Goal: Task Accomplishment & Management: Use online tool/utility

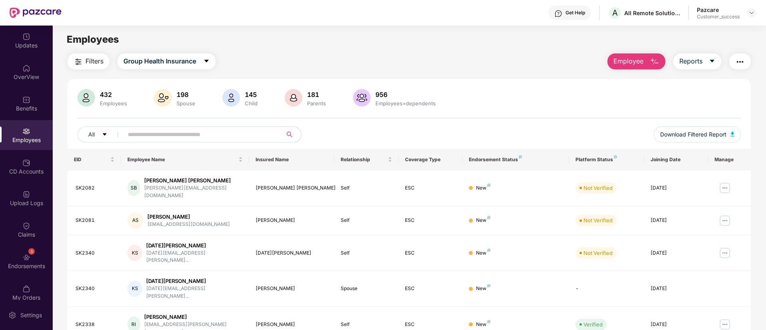
click at [740, 63] on img "button" at bounding box center [740, 62] width 10 height 10
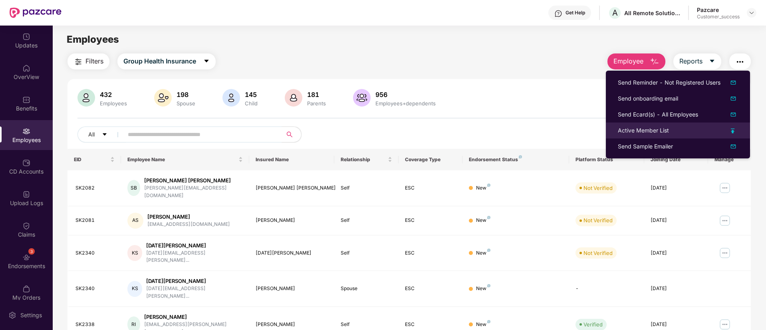
click at [733, 131] on img at bounding box center [732, 131] width 4 height 5
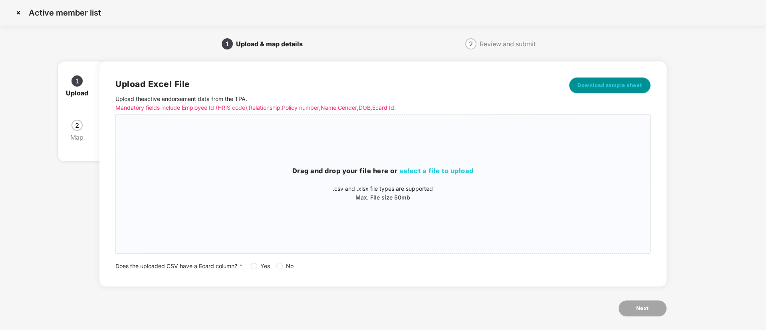
click at [623, 82] on span "Download sample sheet" at bounding box center [609, 85] width 65 height 8
click at [444, 172] on span "select a file to upload" at bounding box center [436, 171] width 74 height 8
click at [447, 170] on span "select a file to upload" at bounding box center [436, 171] width 74 height 8
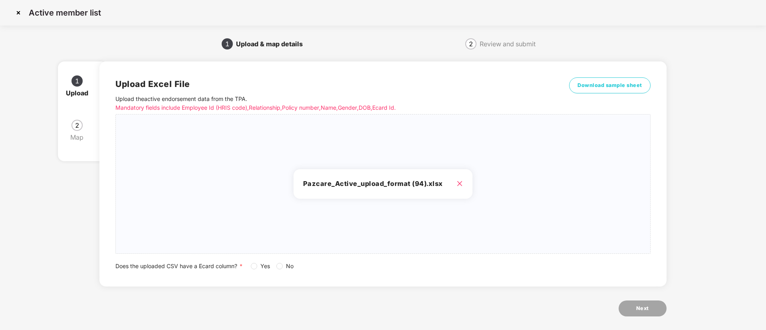
click at [255, 271] on div "Upload Excel File Upload the active endorsement data from the TPA . Mandatory f…" at bounding box center [382, 173] width 566 height 225
click at [574, 253] on div "Upload Excel File Upload the active endorsement data from the TPA . Mandatory f…" at bounding box center [382, 173] width 534 height 193
click at [261, 265] on span "Yes" at bounding box center [265, 266] width 16 height 9
click at [631, 301] on button "Next" at bounding box center [642, 309] width 48 height 16
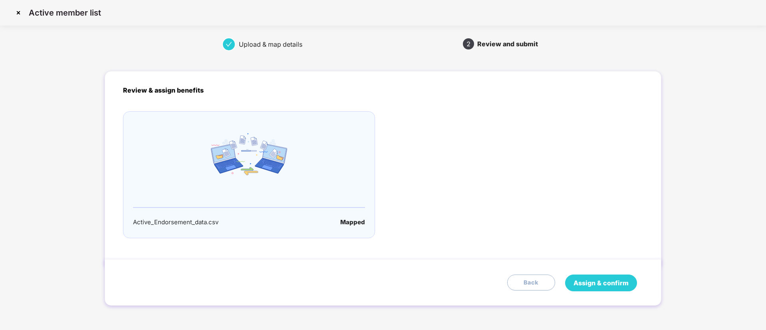
click at [597, 281] on span "Assign & confirm" at bounding box center [600, 283] width 55 height 10
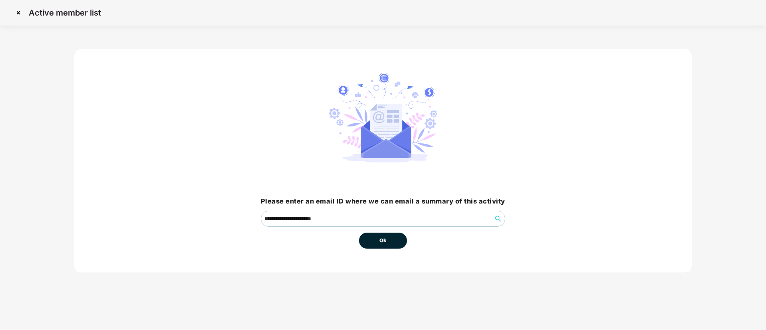
click at [382, 238] on span "Ok" at bounding box center [382, 241] width 7 height 8
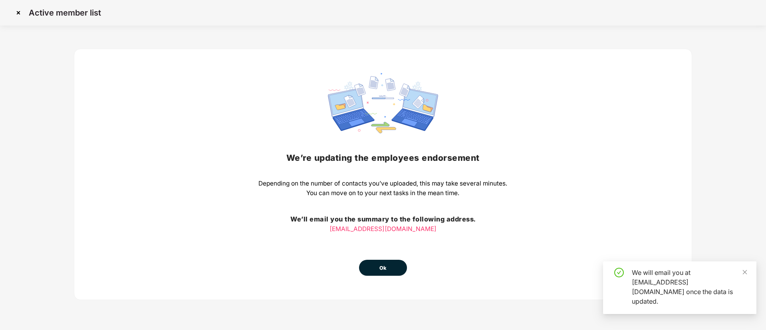
click at [388, 273] on button "Ok" at bounding box center [383, 268] width 48 height 16
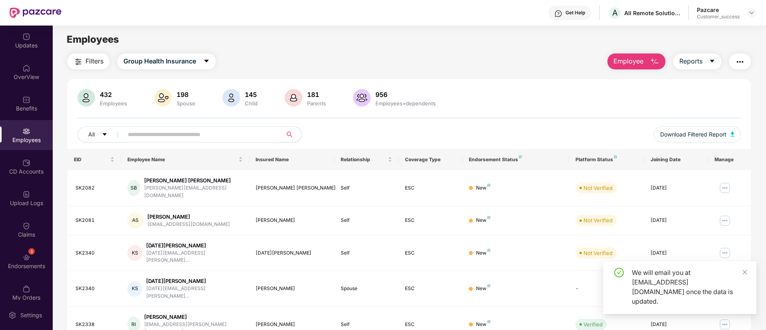
click at [8, 197] on div "Upload Logs" at bounding box center [26, 198] width 53 height 30
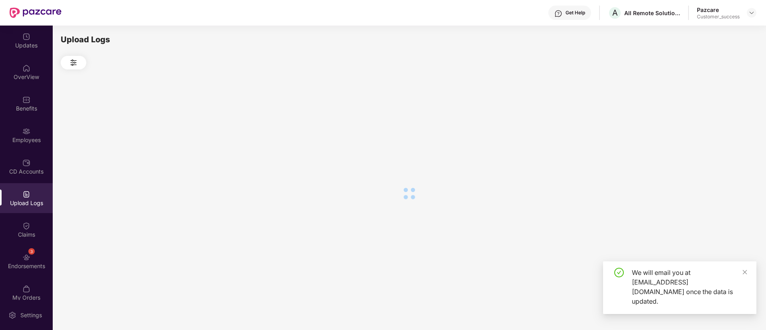
click at [8, 197] on div "Upload Logs" at bounding box center [26, 198] width 53 height 30
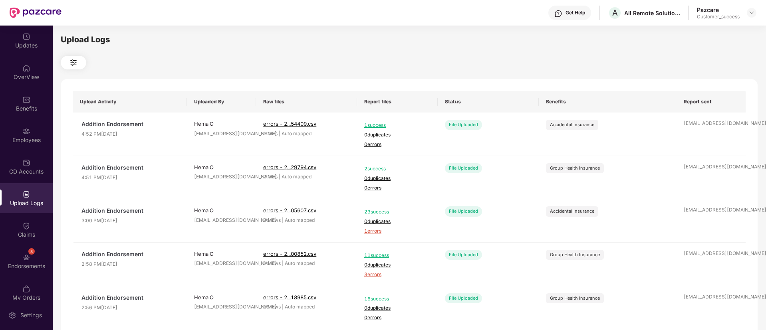
click at [414, 51] on div "Upload Logs Upload Activity Uploaded By Raw files Report files Status Benefits …" at bounding box center [409, 177] width 696 height 286
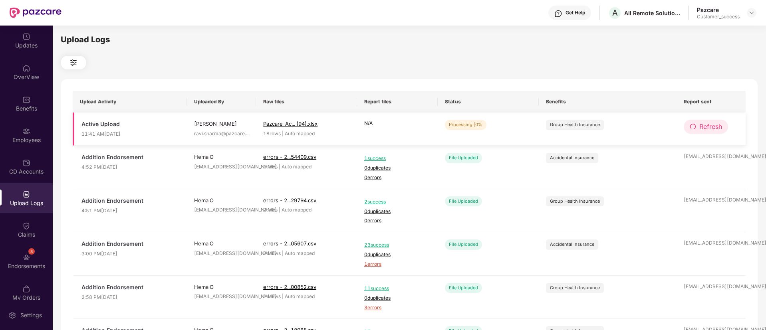
click at [710, 123] on span "Refresh" at bounding box center [710, 127] width 23 height 10
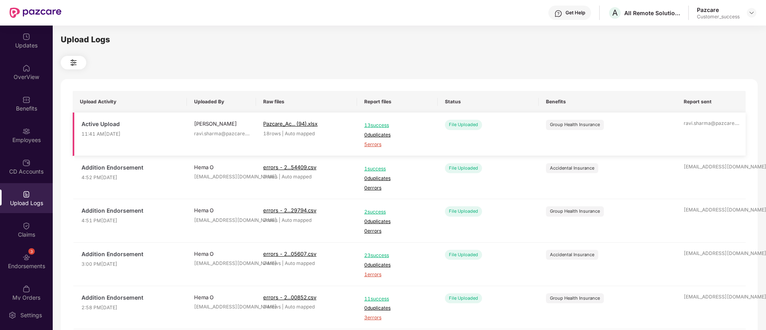
click at [375, 142] on span "5 errors" at bounding box center [397, 145] width 66 height 8
click at [29, 255] on div "3 Endorsements" at bounding box center [26, 261] width 53 height 30
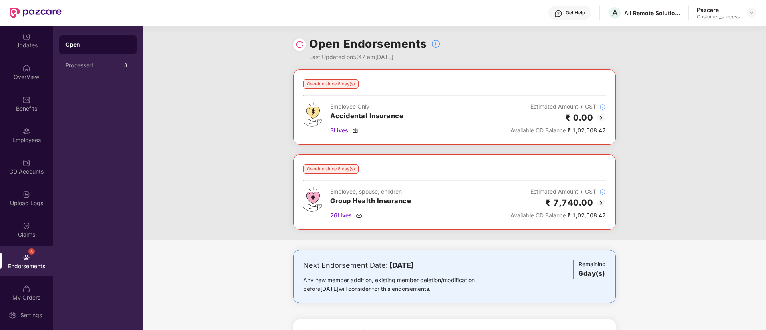
click at [602, 203] on img at bounding box center [601, 203] width 10 height 10
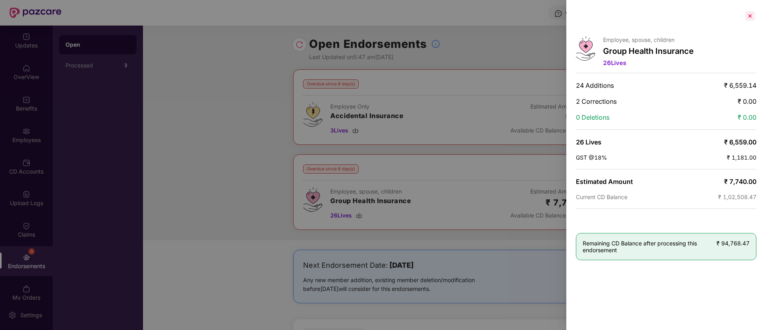
click at [748, 14] on div at bounding box center [749, 16] width 13 height 13
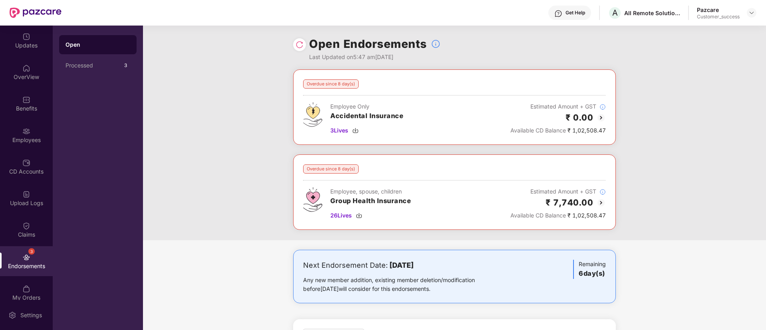
click at [654, 206] on div "Overdue since 8 day(s) Employee Only Accidental Insurance 3 Lives Estimated Amo…" at bounding box center [454, 154] width 623 height 171
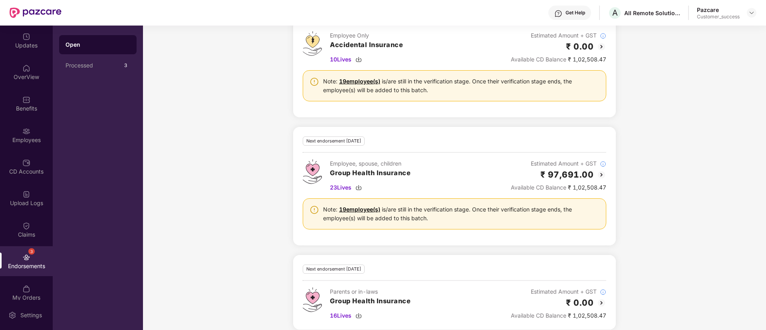
scroll to position [330, 0]
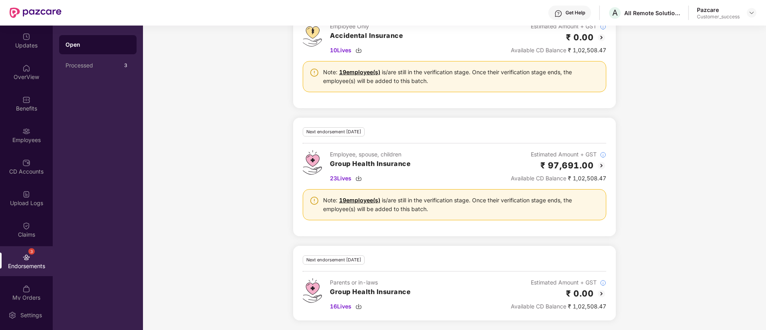
click at [599, 167] on img at bounding box center [601, 166] width 10 height 10
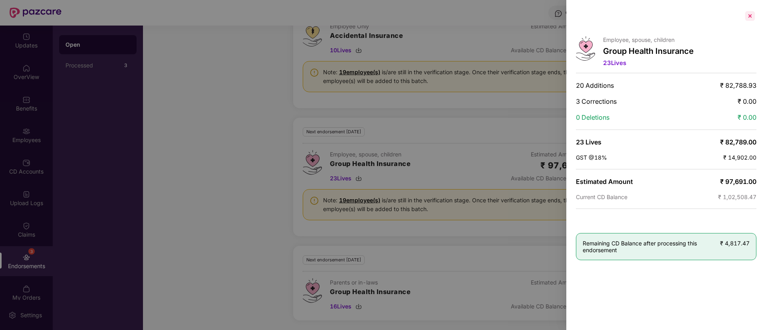
click at [753, 13] on div at bounding box center [749, 16] width 13 height 13
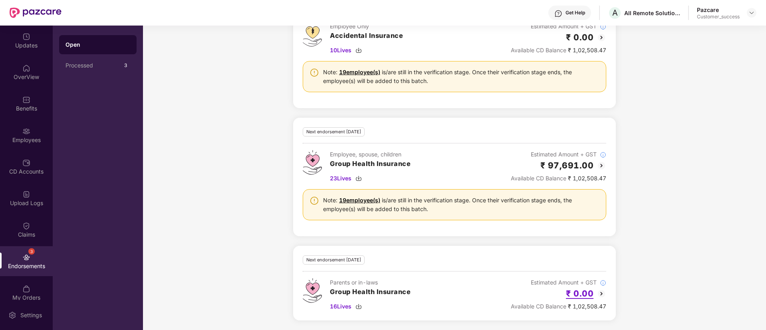
click at [592, 294] on h2 "₹ 0.00" at bounding box center [580, 293] width 28 height 13
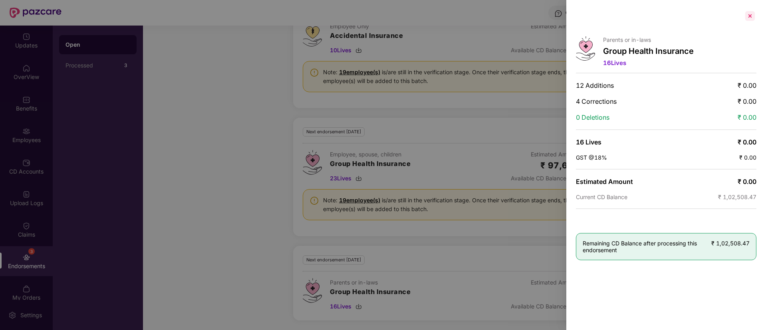
click at [750, 15] on div at bounding box center [749, 16] width 13 height 13
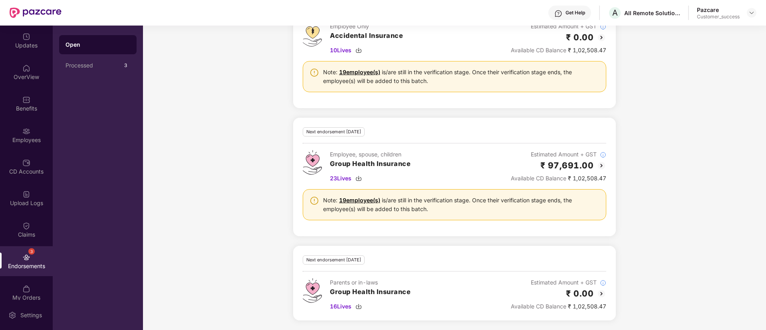
click at [598, 293] on img at bounding box center [601, 294] width 10 height 10
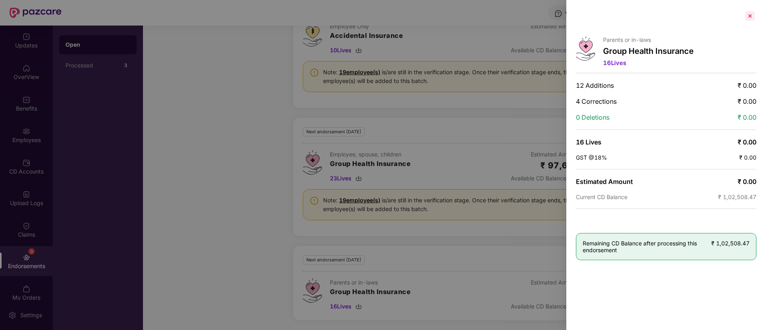
click at [751, 18] on div at bounding box center [749, 16] width 13 height 13
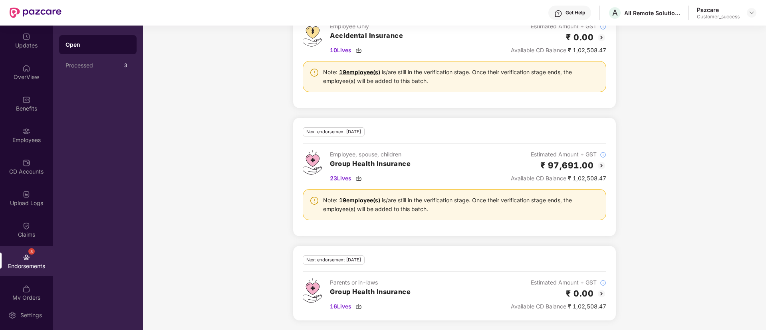
click at [599, 167] on img at bounding box center [601, 166] width 10 height 10
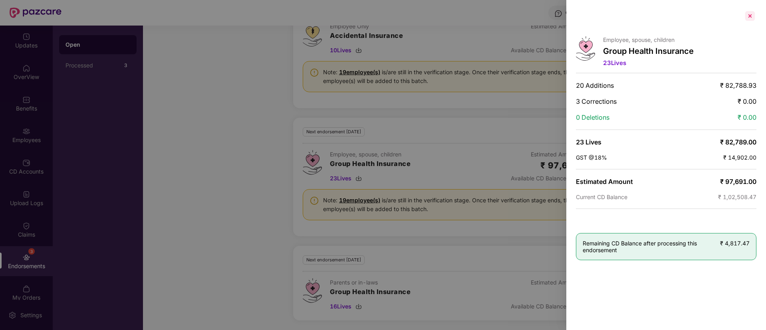
click at [748, 13] on div at bounding box center [749, 16] width 13 height 13
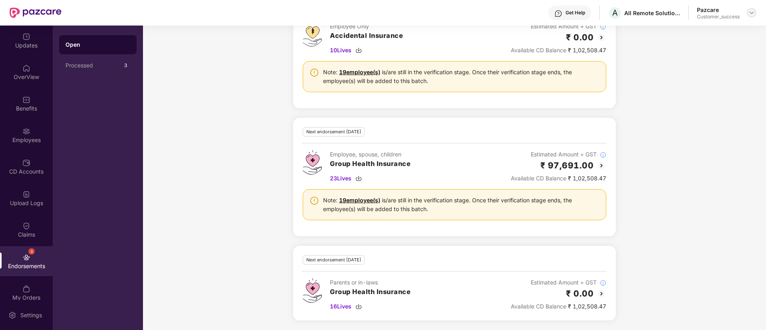
click at [750, 14] on img at bounding box center [751, 13] width 6 height 6
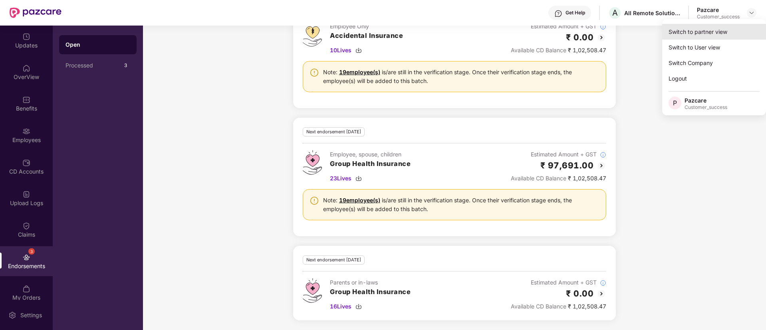
click at [704, 29] on div "Switch to partner view" at bounding box center [714, 32] width 104 height 16
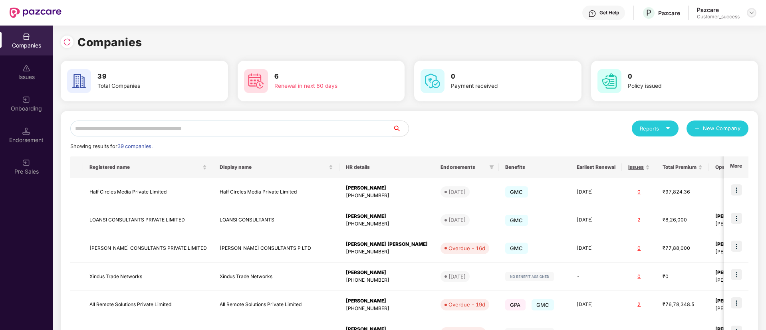
click at [752, 13] on img at bounding box center [751, 13] width 6 height 6
click at [684, 49] on div "Logout" at bounding box center [715, 48] width 104 height 16
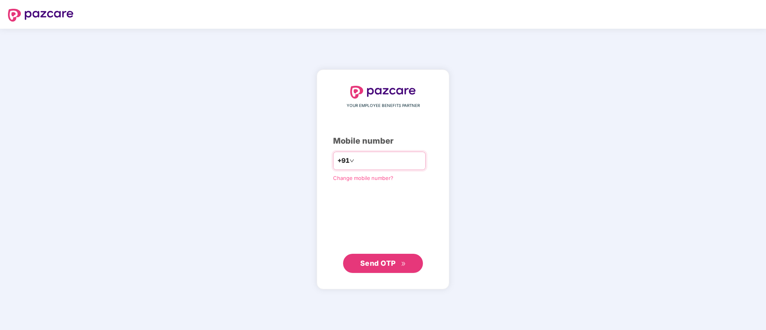
type input "*"
type input "**********"
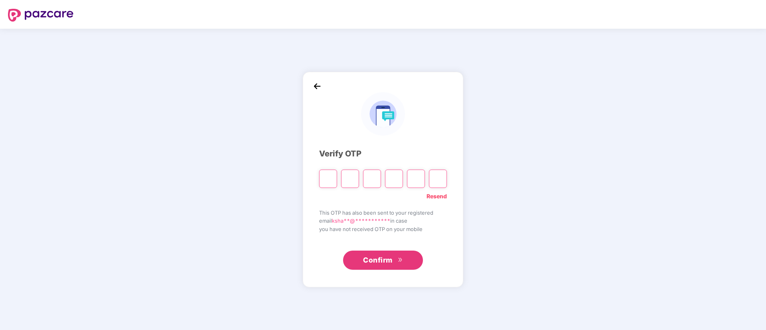
type input "*"
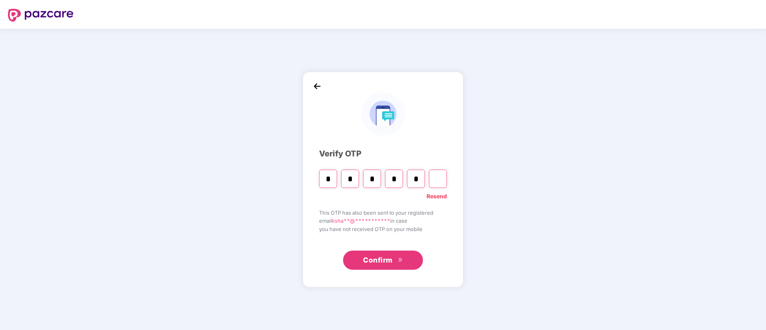
type input "*"
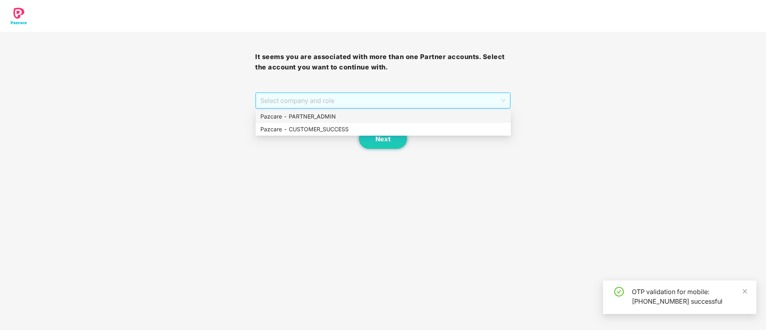
click at [347, 98] on span "Select company and role" at bounding box center [382, 100] width 245 height 15
click at [354, 128] on div "Pazcare - CUSTOMER_SUCCESS" at bounding box center [382, 129] width 245 height 9
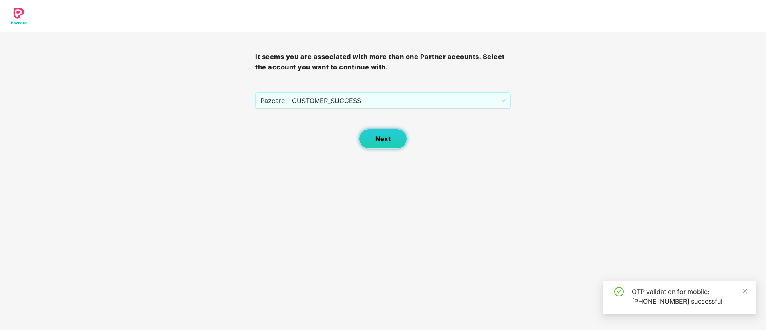
click at [388, 142] on span "Next" at bounding box center [382, 139] width 15 height 8
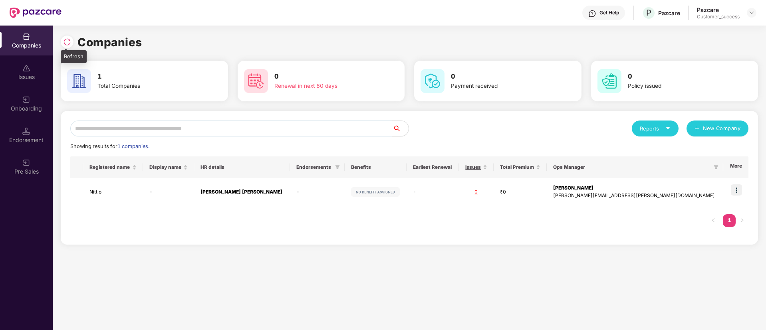
click at [69, 41] on img at bounding box center [67, 42] width 8 height 8
click at [64, 41] on img at bounding box center [67, 42] width 8 height 8
click at [750, 11] on img at bounding box center [751, 13] width 6 height 6
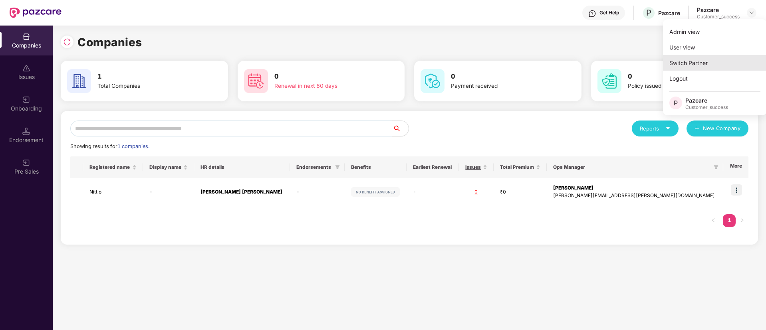
click at [691, 59] on div "Switch Partner" at bounding box center [715, 63] width 104 height 16
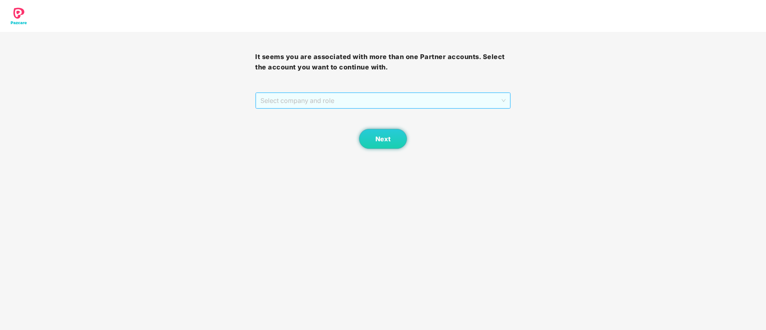
click at [330, 104] on span "Select company and role" at bounding box center [382, 100] width 245 height 15
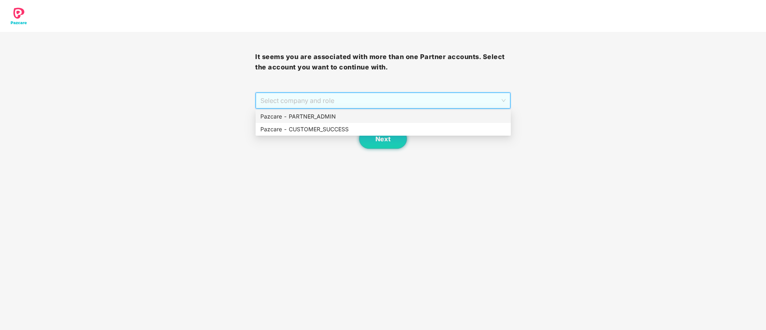
click at [330, 121] on div "Pazcare - PARTNER_ADMIN" at bounding box center [382, 116] width 255 height 13
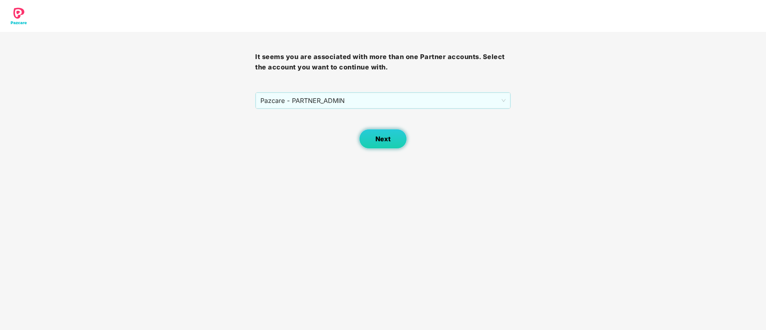
click at [376, 143] on button "Next" at bounding box center [383, 139] width 48 height 20
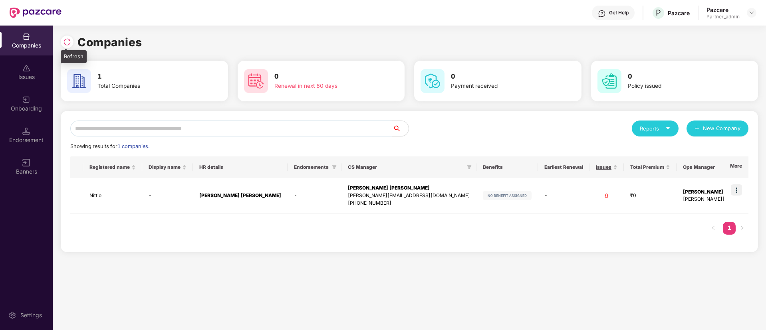
click at [63, 41] on div at bounding box center [67, 42] width 13 height 13
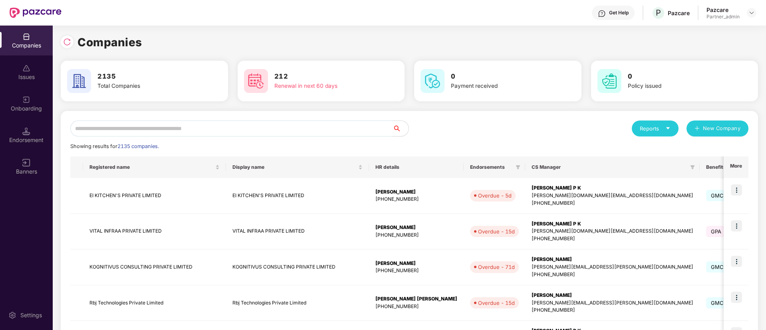
click at [184, 122] on input "text" at bounding box center [231, 129] width 322 height 16
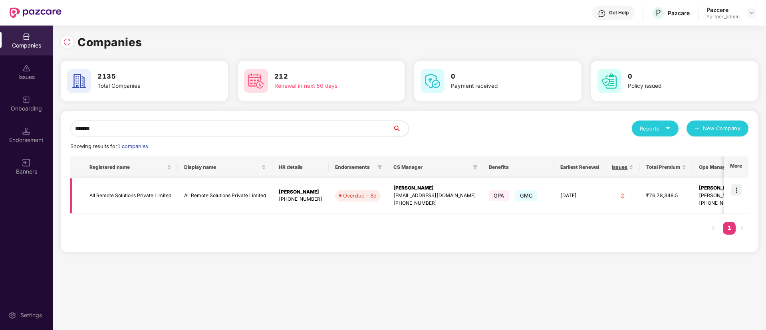
type input "*******"
click at [736, 188] on img at bounding box center [735, 189] width 11 height 11
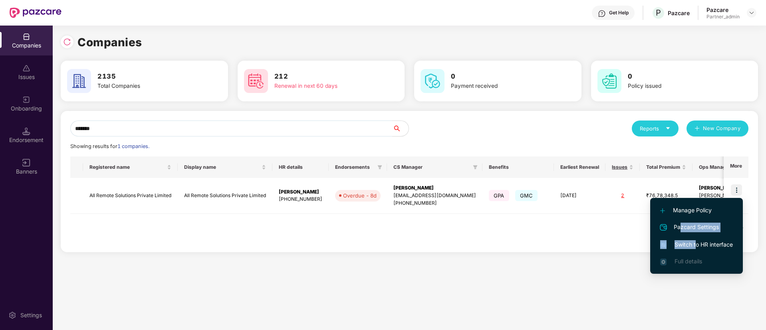
drag, startPoint x: 681, startPoint y: 226, endPoint x: 693, endPoint y: 246, distance: 23.6
click at [693, 246] on ul "Manage Policy Pazcard Settings Switch to HR interface Full details" at bounding box center [696, 236] width 93 height 76
click at [693, 246] on span "Switch to HR interface" at bounding box center [696, 244] width 73 height 9
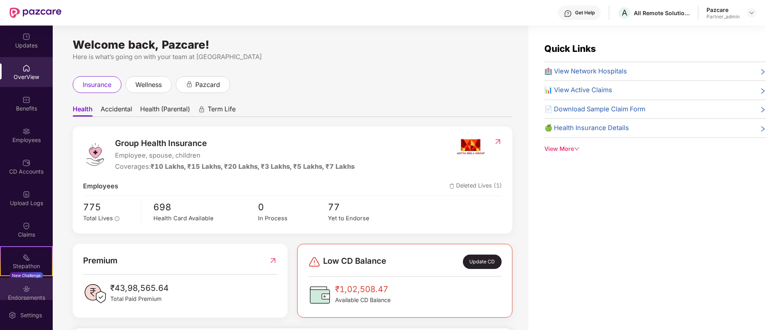
click at [32, 299] on div "Endorsements" at bounding box center [26, 298] width 53 height 8
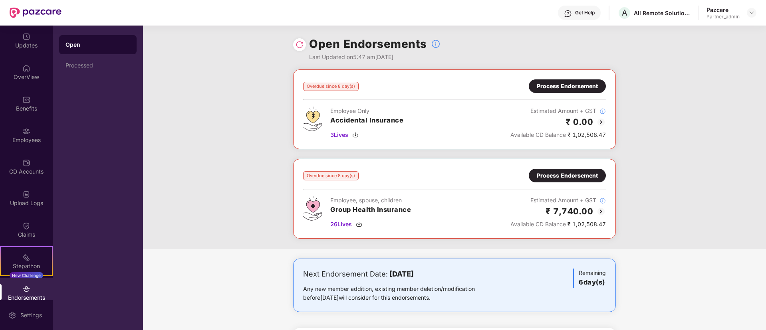
click at [599, 210] on img at bounding box center [601, 212] width 10 height 10
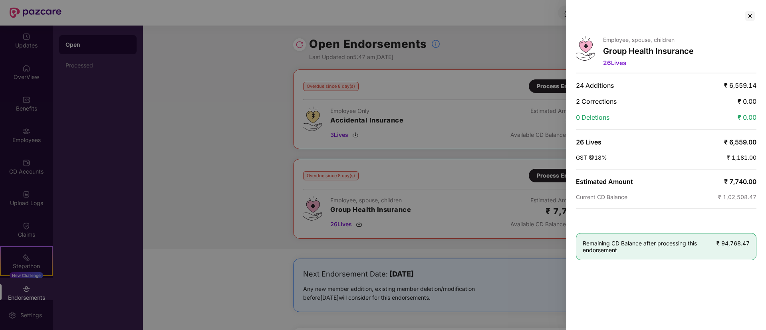
click at [479, 178] on div at bounding box center [383, 165] width 766 height 330
click at [751, 19] on div at bounding box center [749, 16] width 13 height 13
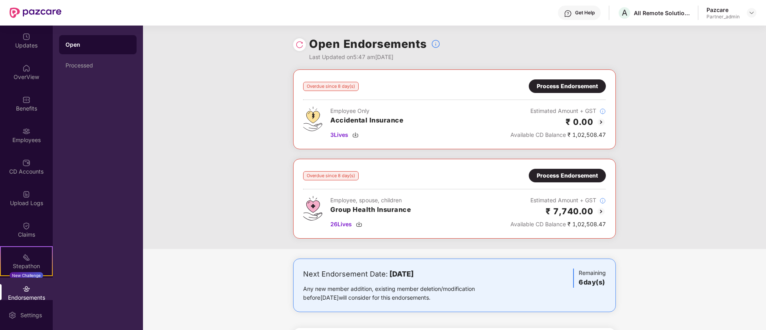
click at [574, 174] on div "Process Endorsement" at bounding box center [566, 175] width 61 height 9
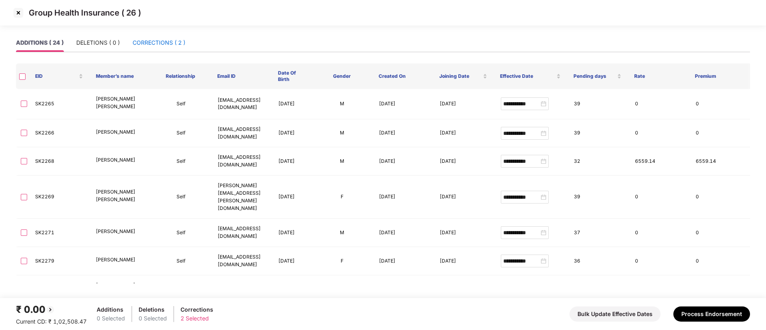
click at [152, 42] on div "CORRECTIONS ( 2 )" at bounding box center [159, 42] width 53 height 9
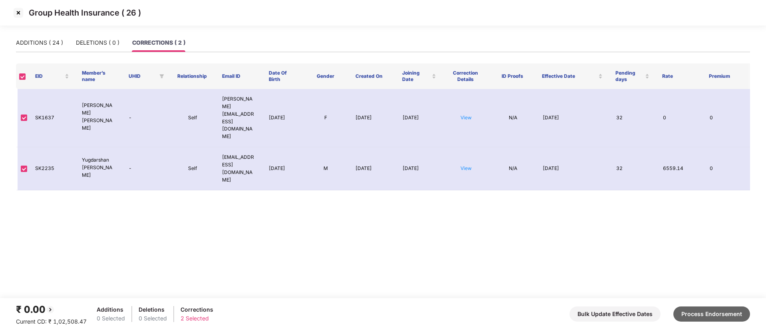
click at [692, 312] on button "Process Endorsement" at bounding box center [711, 314] width 77 height 15
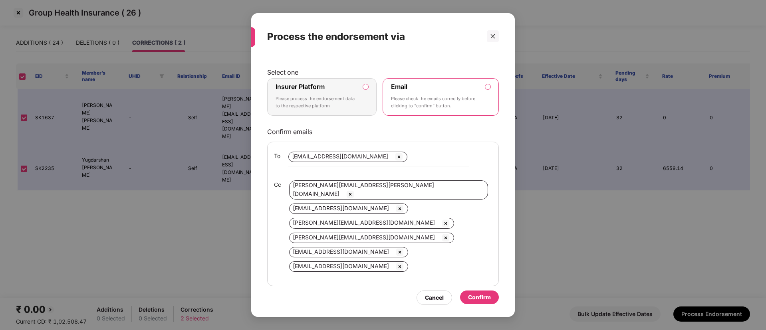
click at [337, 97] on p "Please process the endorsement data to the respective platform" at bounding box center [315, 102] width 81 height 14
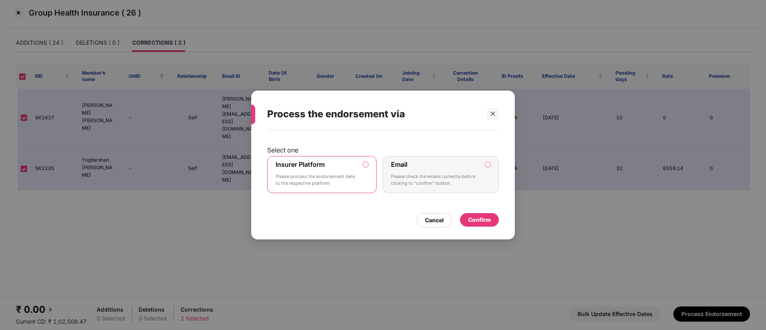
click at [484, 216] on div "Confirm" at bounding box center [479, 220] width 23 height 9
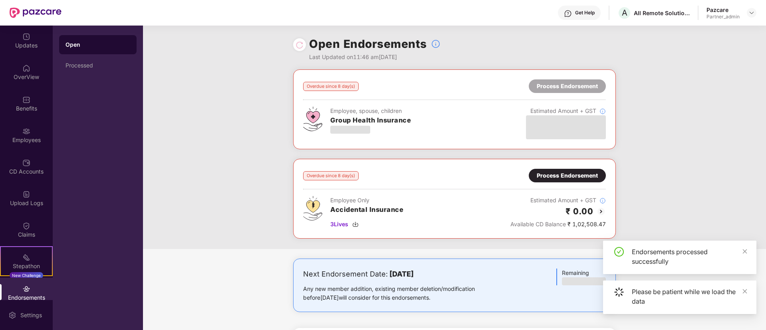
click at [23, 293] on img at bounding box center [26, 289] width 8 height 8
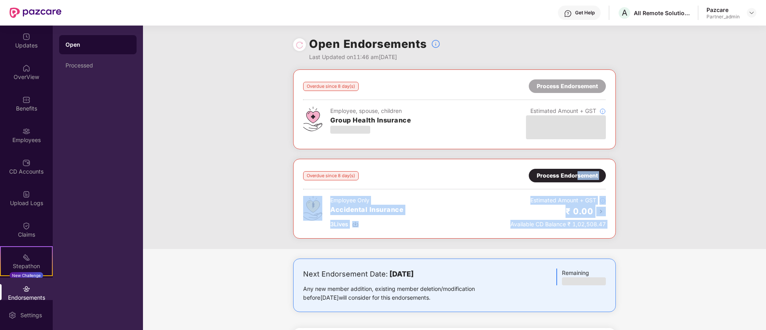
drag, startPoint x: 241, startPoint y: 262, endPoint x: 568, endPoint y: 176, distance: 337.2
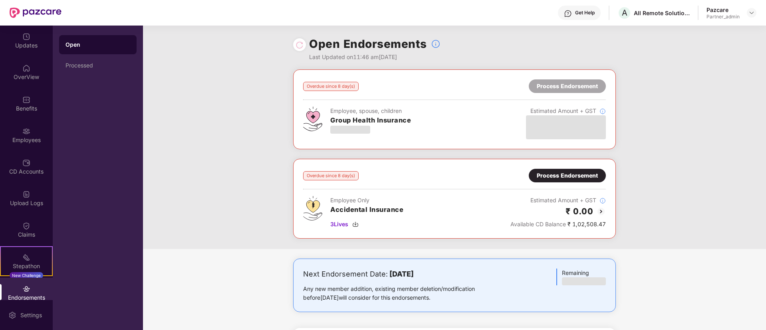
click at [250, 129] on div "Overdue since 8 day(s) Process Endorsement Employee, spouse, children Group Hea…" at bounding box center [454, 159] width 623 height 180
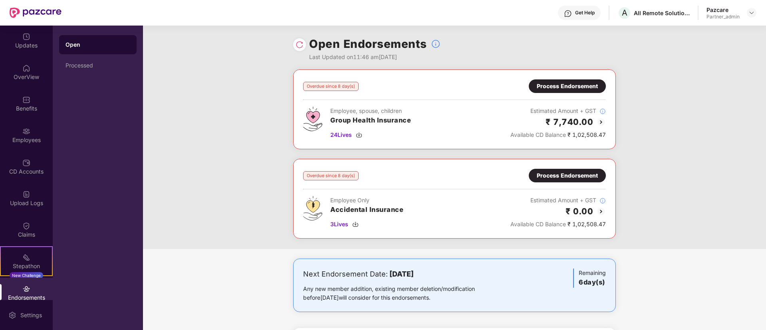
click at [567, 82] on div "Process Endorsement" at bounding box center [566, 86] width 61 height 9
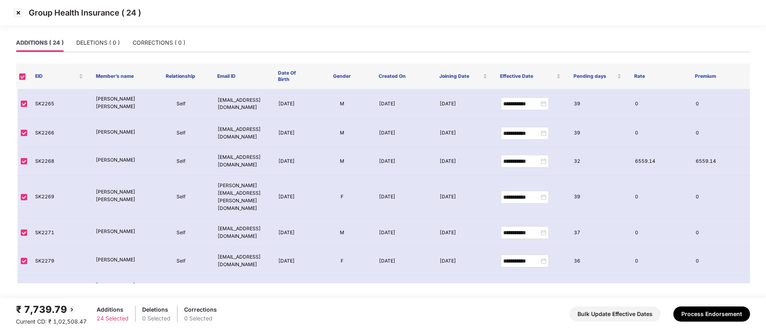
click at [15, 14] on img at bounding box center [18, 12] width 13 height 13
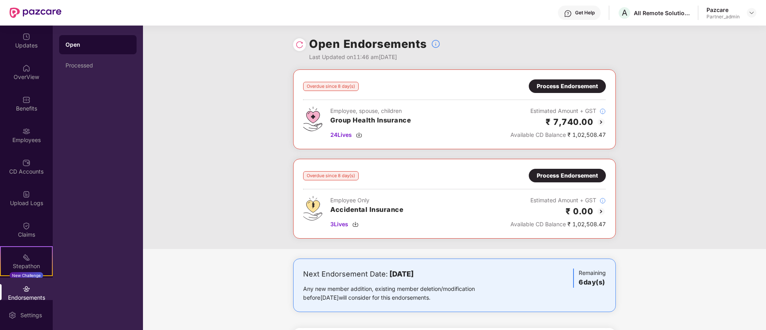
click at [256, 186] on div "Overdue since 8 day(s) Process Endorsement Employee, spouse, children Group Hea…" at bounding box center [454, 159] width 623 height 180
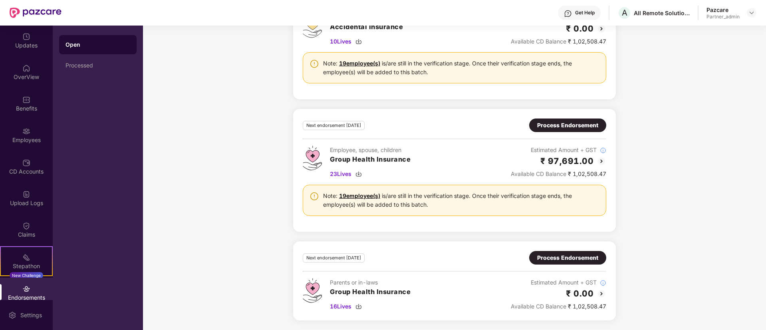
scroll to position [328, 0]
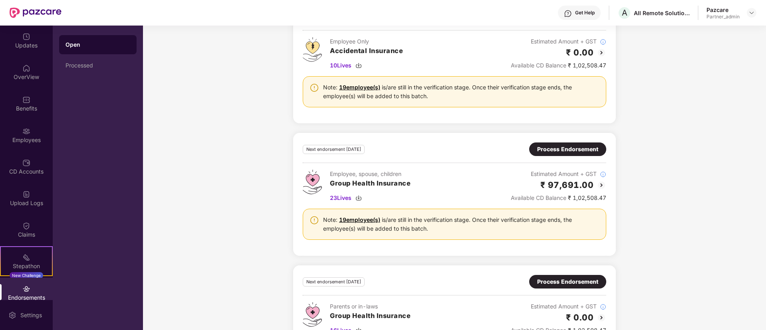
click at [579, 145] on div "Process Endorsement" at bounding box center [567, 149] width 61 height 9
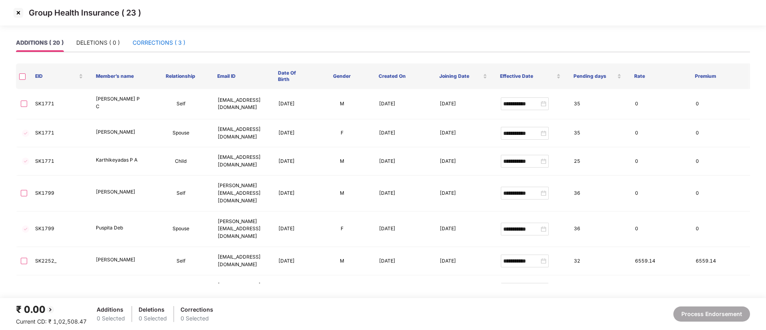
click at [147, 39] on div "CORRECTIONS ( 3 )" at bounding box center [159, 42] width 53 height 9
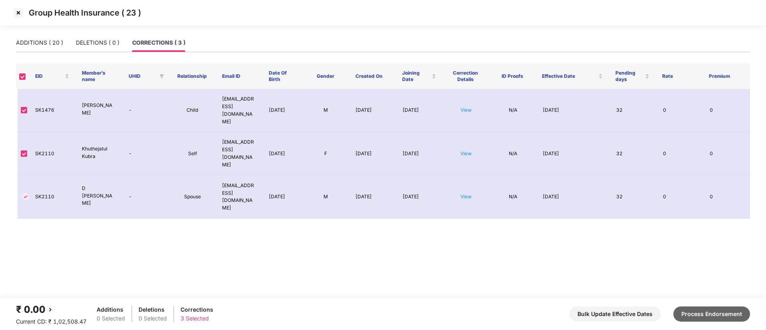
click at [727, 313] on button "Process Endorsement" at bounding box center [711, 314] width 77 height 15
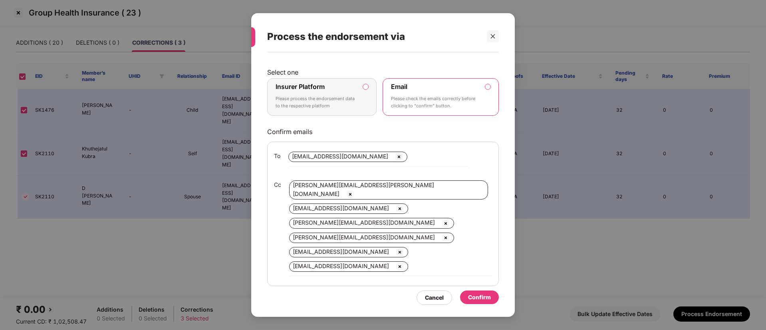
click at [337, 93] on div "Insurer Platform Please process the endorsement data to the respective platform" at bounding box center [315, 97] width 81 height 29
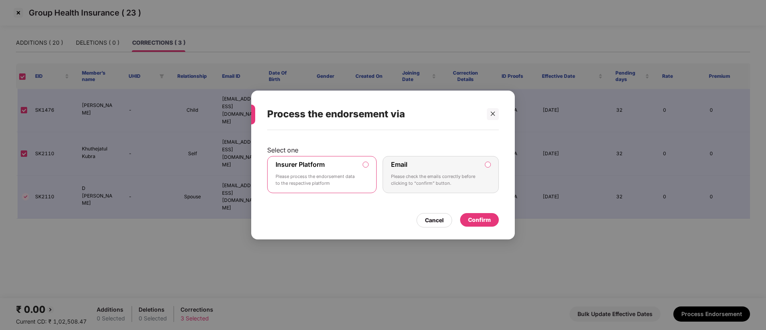
click at [483, 221] on div "Confirm" at bounding box center [479, 220] width 23 height 9
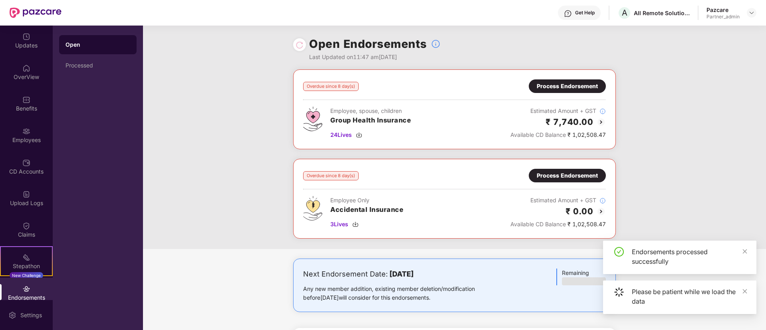
click at [21, 298] on div "Endorsements" at bounding box center [26, 298] width 53 height 8
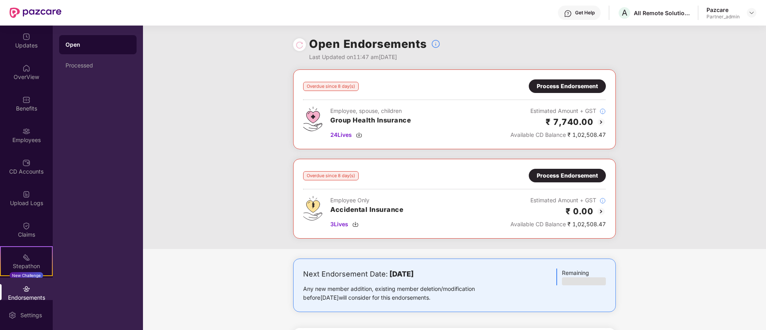
click at [12, 296] on div "Endorsements" at bounding box center [26, 298] width 53 height 8
click at [180, 190] on div "Overdue since 8 day(s) Process Endorsement Employee, spouse, children Group Hea…" at bounding box center [454, 159] width 623 height 180
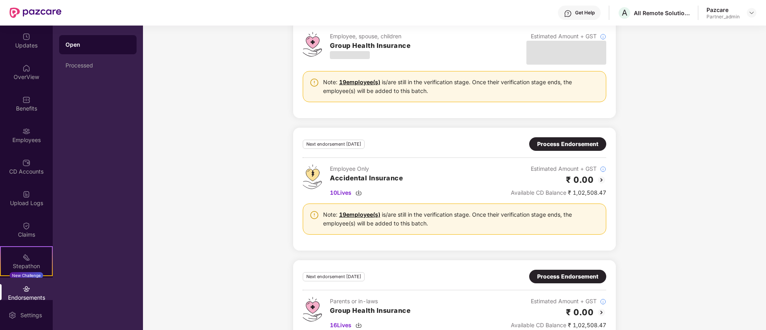
scroll to position [352, 0]
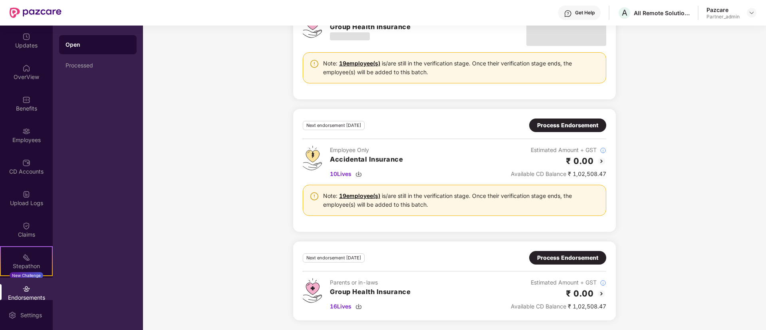
click at [590, 256] on div "Process Endorsement" at bounding box center [567, 257] width 61 height 9
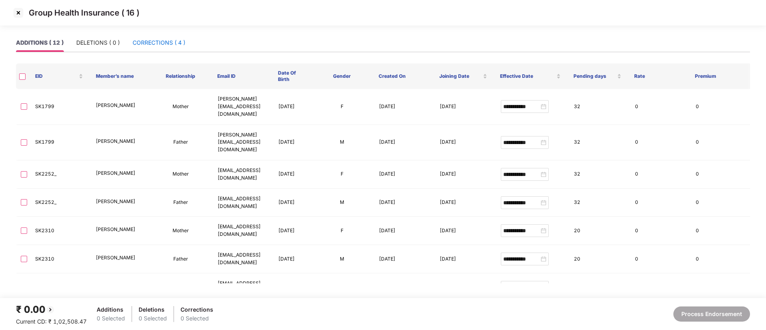
click at [148, 40] on div "CORRECTIONS ( 4 )" at bounding box center [159, 42] width 53 height 9
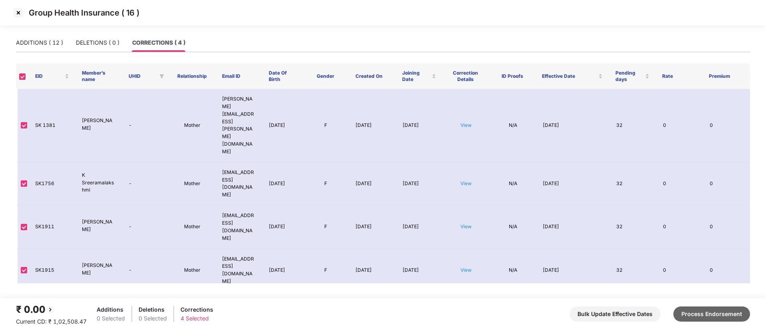
click at [701, 312] on button "Process Endorsement" at bounding box center [711, 314] width 77 height 15
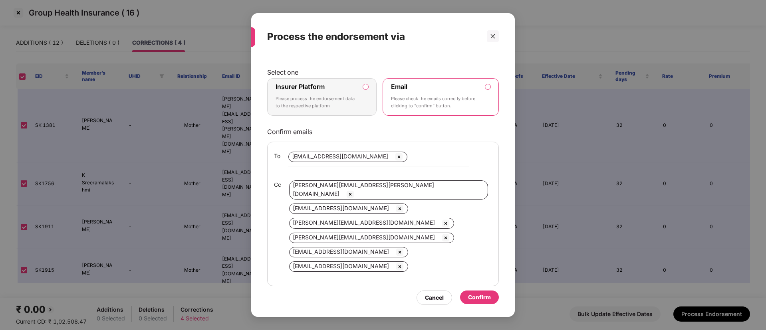
click at [337, 104] on p "Please process the endorsement data to the respective platform" at bounding box center [315, 102] width 81 height 14
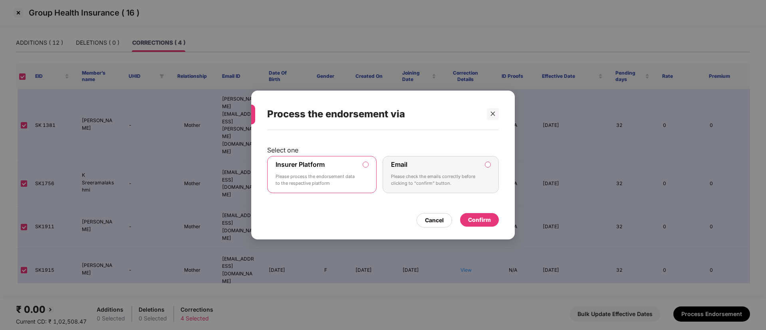
click at [489, 220] on div "Confirm" at bounding box center [479, 220] width 23 height 9
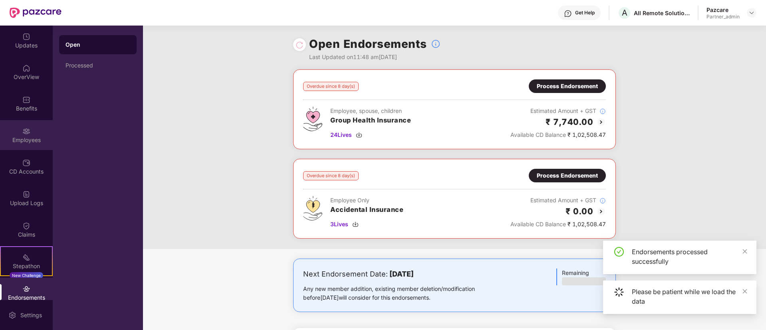
click at [22, 131] on img at bounding box center [26, 131] width 8 height 8
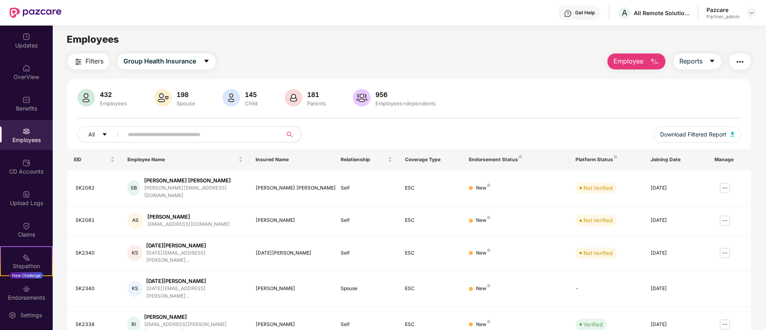
click at [742, 62] on img "button" at bounding box center [740, 62] width 10 height 10
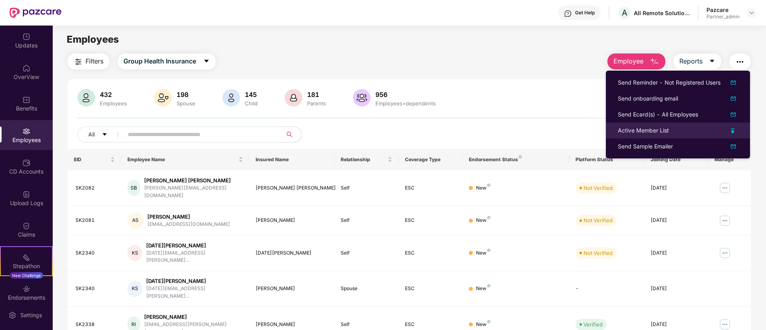
click at [735, 133] on div "Active Member List" at bounding box center [677, 130] width 120 height 9
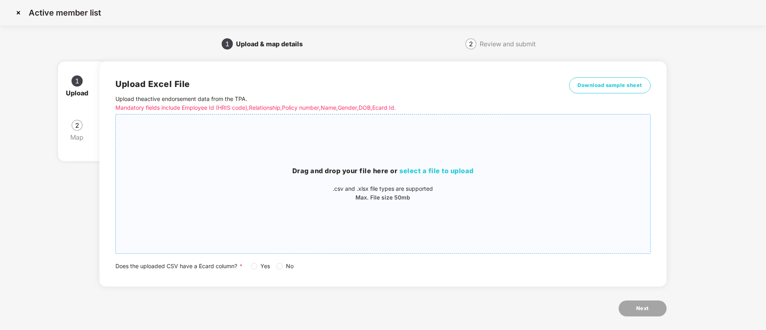
click at [459, 173] on span "select a file to upload" at bounding box center [436, 171] width 74 height 8
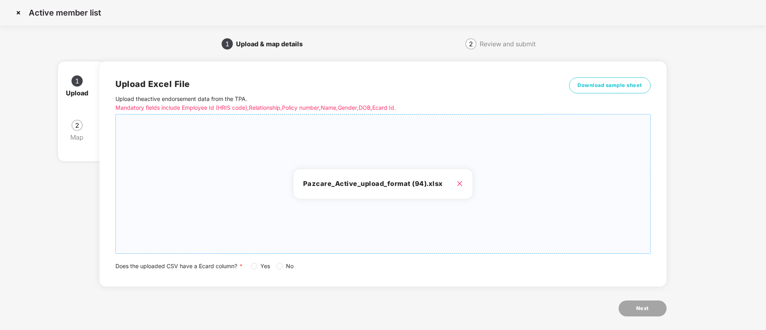
click at [265, 265] on span "Yes" at bounding box center [265, 266] width 16 height 9
click at [640, 302] on button "Next" at bounding box center [642, 309] width 48 height 16
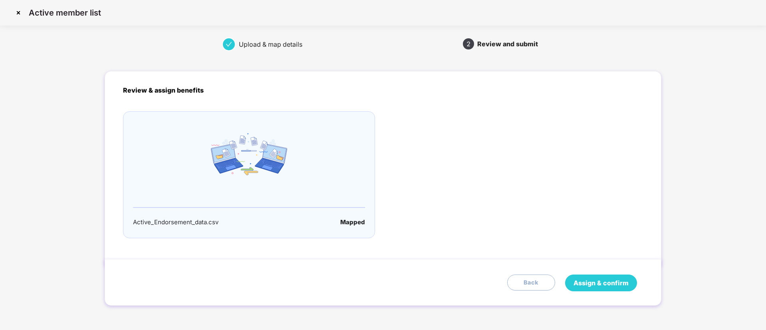
click at [598, 281] on span "Assign & confirm" at bounding box center [600, 283] width 55 height 10
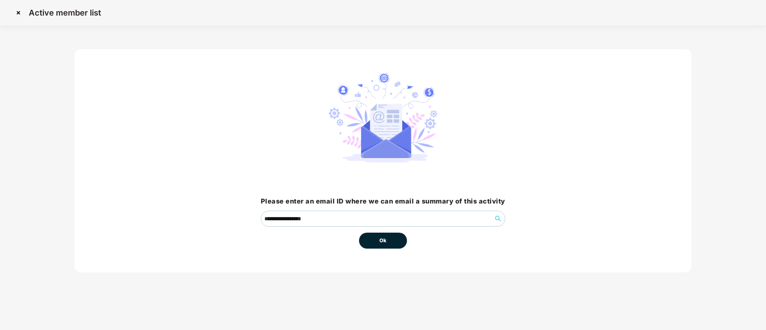
click at [397, 241] on button "Ok" at bounding box center [383, 241] width 48 height 16
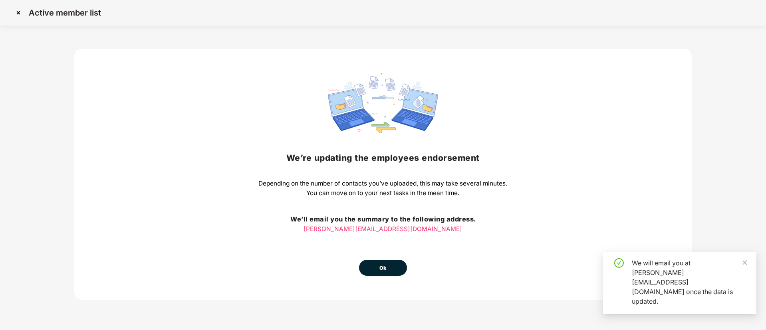
click at [362, 272] on button "Ok" at bounding box center [383, 268] width 48 height 16
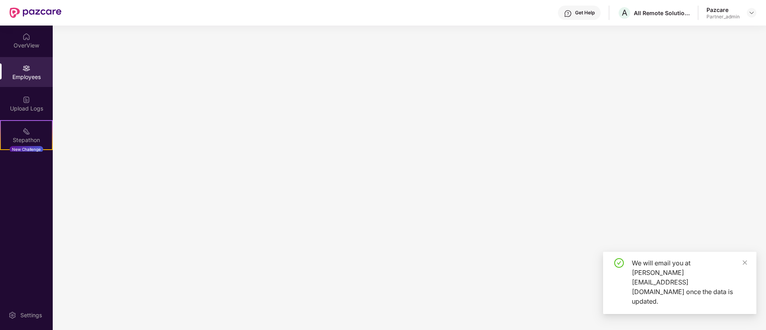
click at [362, 272] on main at bounding box center [409, 178] width 713 height 305
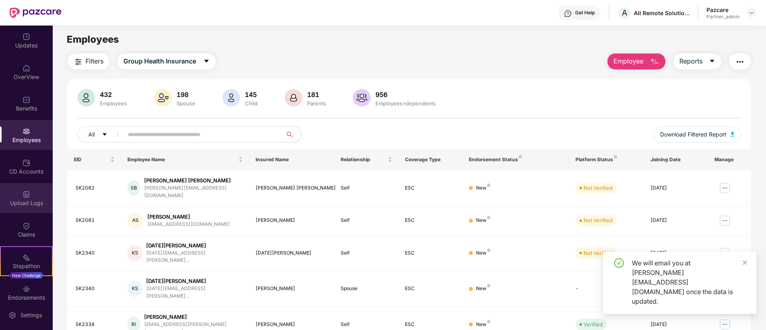
click at [33, 198] on div "Upload Logs" at bounding box center [26, 198] width 53 height 30
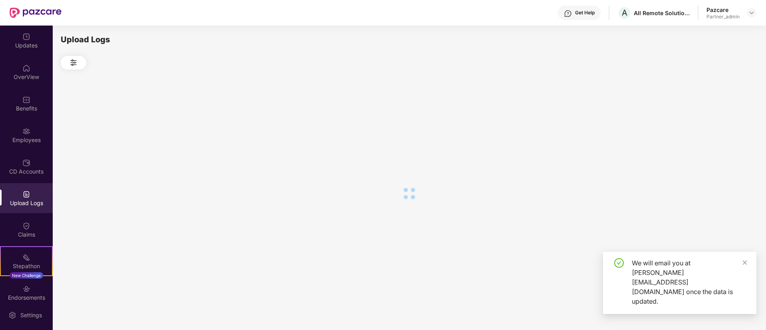
click at [33, 198] on div "Upload Logs" at bounding box center [26, 198] width 53 height 30
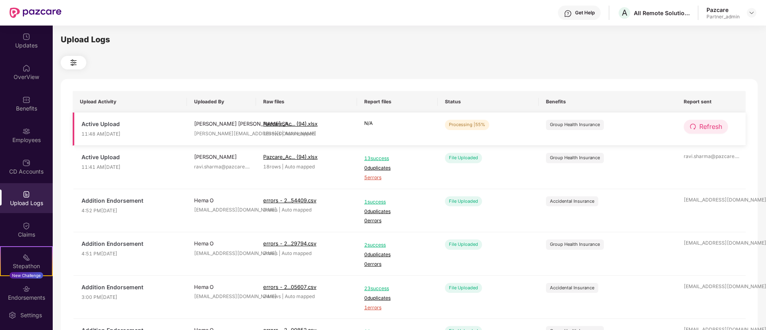
click at [694, 127] on icon "redo" at bounding box center [693, 127] width 6 height 6
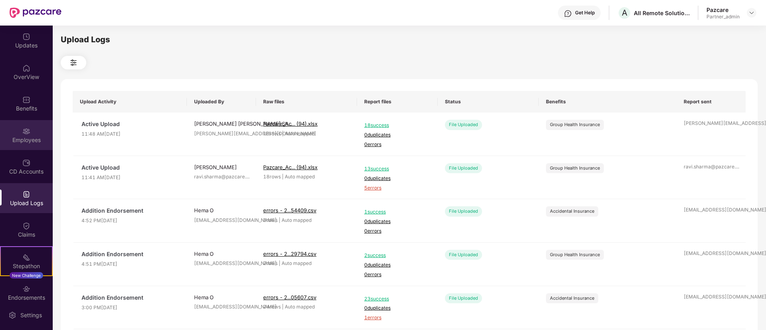
click at [18, 133] on div "Employees" at bounding box center [26, 135] width 53 height 30
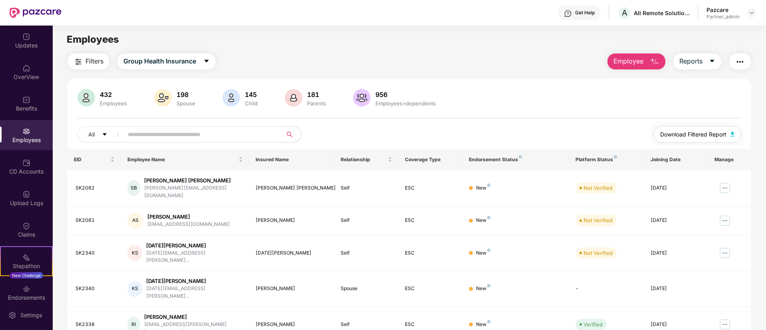
click at [692, 137] on span "Download Filtered Report" at bounding box center [693, 134] width 66 height 9
click at [190, 59] on span "Group Health Insurance" at bounding box center [159, 61] width 73 height 10
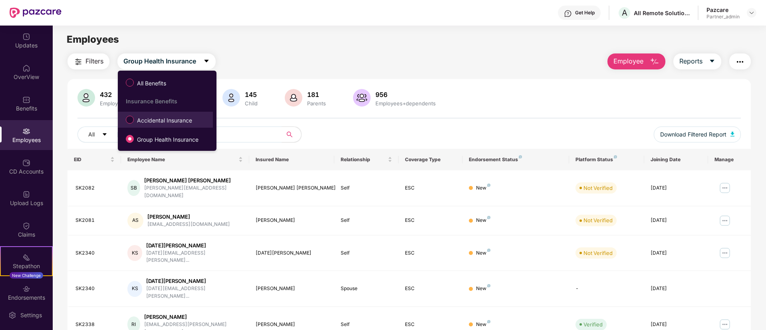
click at [149, 120] on span "Accidental Insurance" at bounding box center [164, 120] width 61 height 9
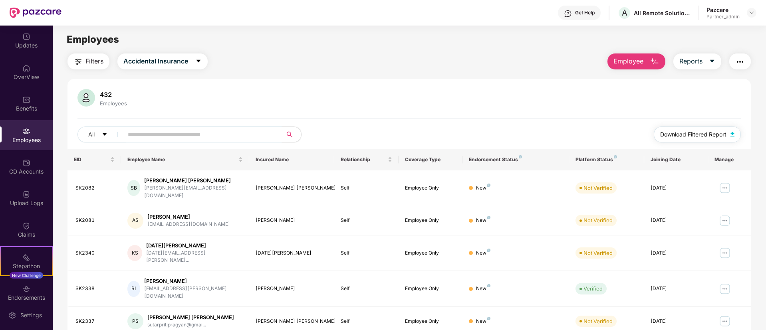
click at [704, 139] on button "Download Filtered Report" at bounding box center [696, 135] width 87 height 16
click at [32, 298] on div "Endorsements" at bounding box center [26, 298] width 53 height 8
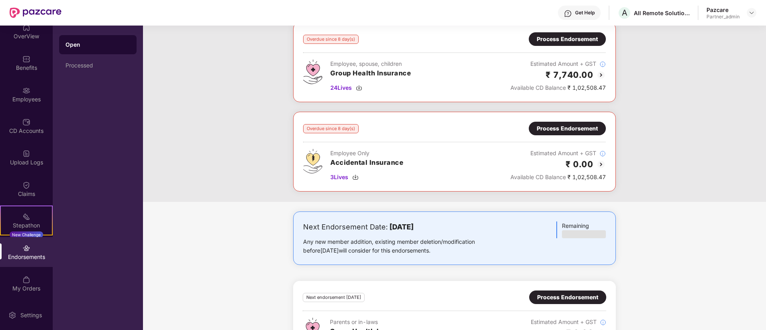
scroll to position [48, 0]
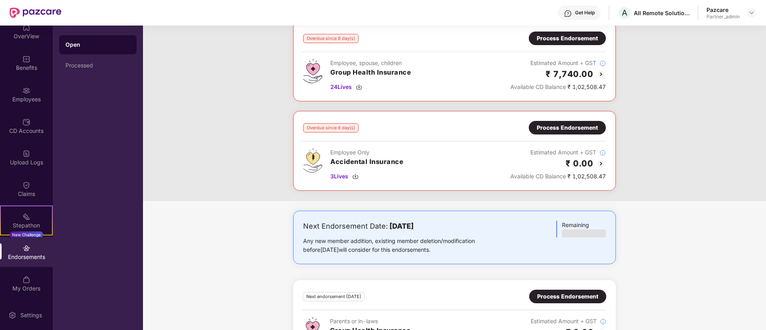
click at [578, 131] on div "Process Endorsement" at bounding box center [566, 127] width 61 height 9
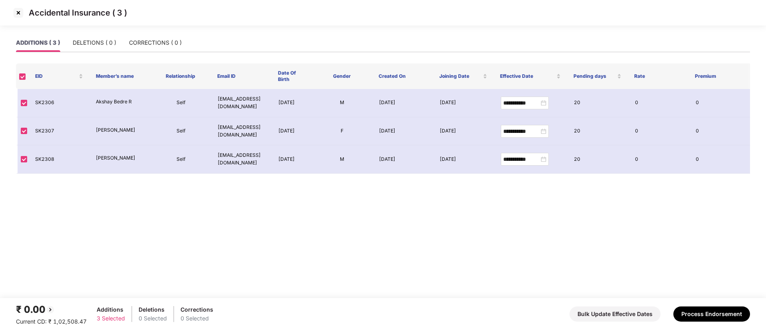
click at [20, 11] on img at bounding box center [18, 12] width 13 height 13
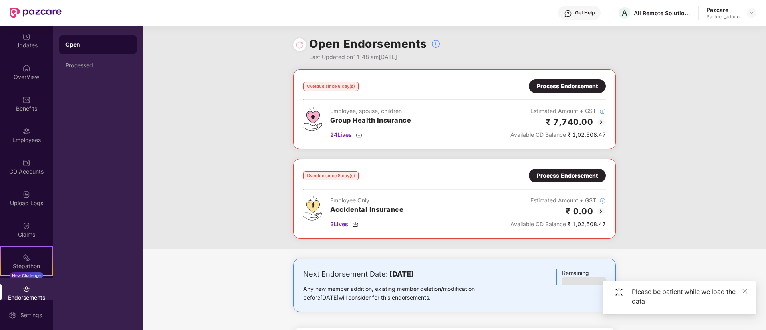
click at [29, 143] on div "Employees" at bounding box center [26, 140] width 53 height 8
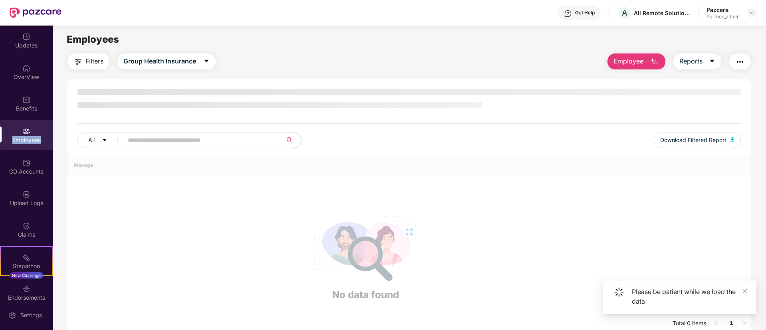
click at [29, 143] on div "Employees" at bounding box center [26, 140] width 53 height 8
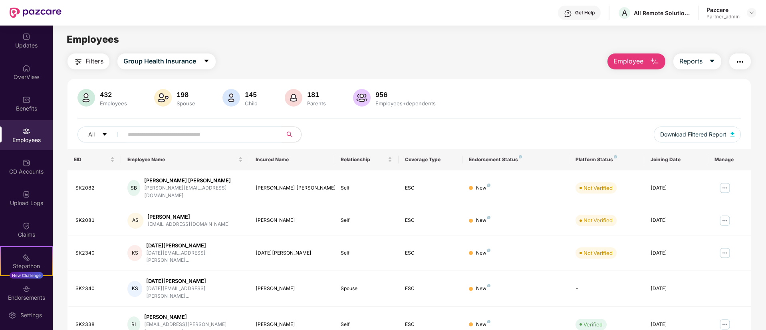
click at [742, 58] on img "button" at bounding box center [740, 62] width 10 height 10
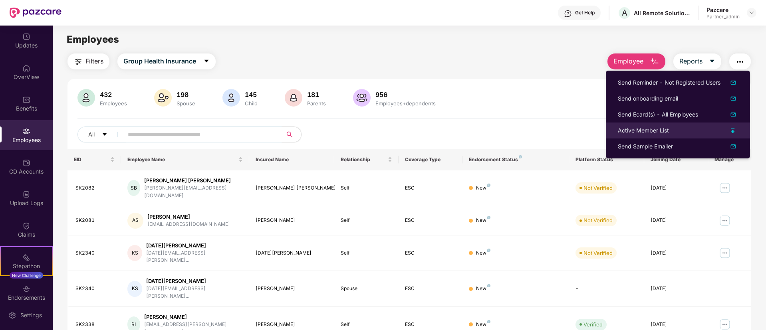
click at [732, 129] on img at bounding box center [732, 131] width 4 height 5
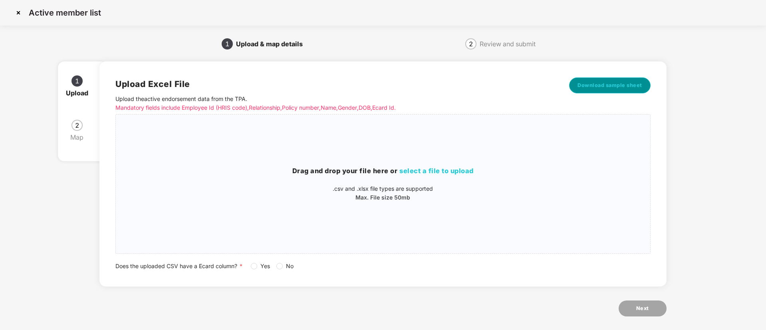
click at [628, 83] on span "Download sample sheet" at bounding box center [609, 85] width 65 height 8
click at [462, 170] on span "select a file to upload" at bounding box center [436, 171] width 74 height 8
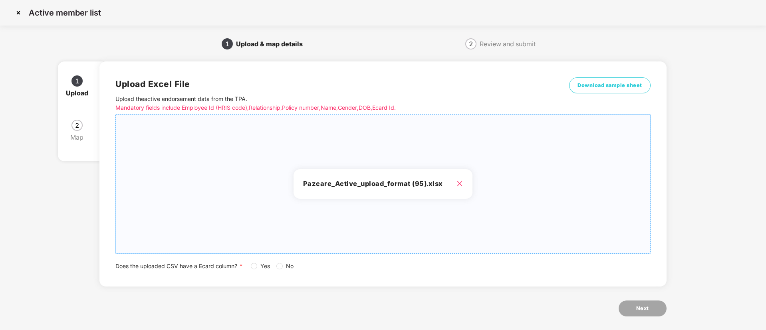
click at [202, 55] on div "Upload Excel File Upload the active endorsement data from the TPA . Mandatory f…" at bounding box center [382, 193] width 566 height 286
click at [643, 309] on span "Next" at bounding box center [642, 309] width 13 height 8
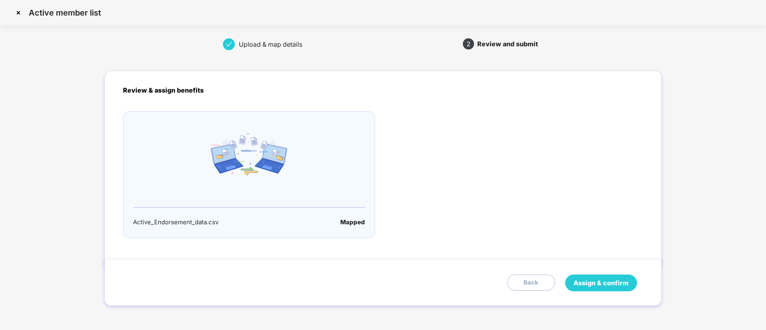
click at [600, 287] on span "Assign & confirm" at bounding box center [600, 283] width 55 height 10
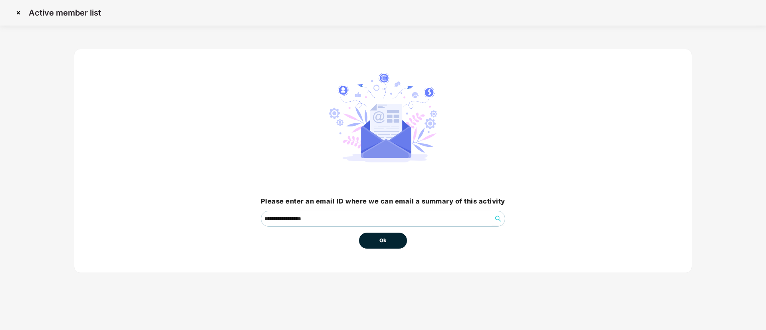
click at [380, 246] on button "Ok" at bounding box center [383, 241] width 48 height 16
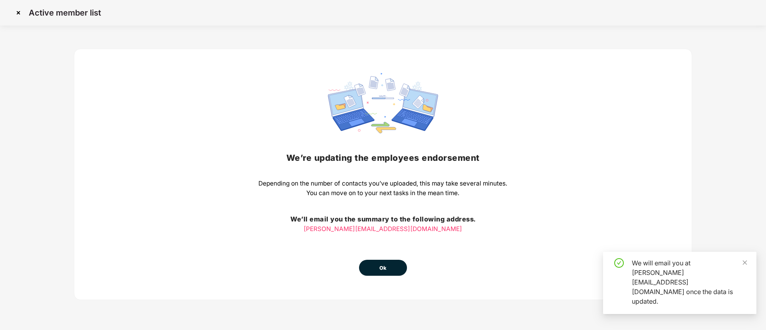
click at [389, 270] on button "Ok" at bounding box center [383, 268] width 48 height 16
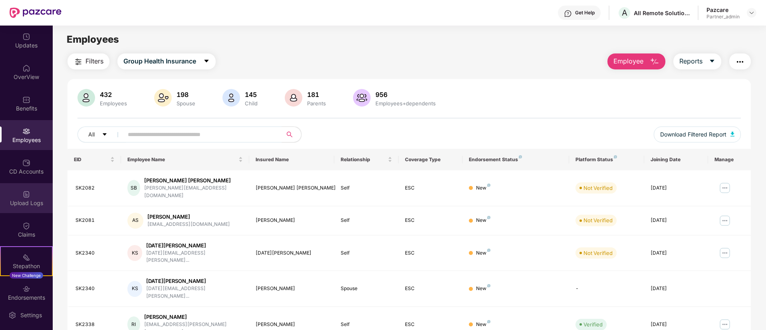
click at [24, 197] on img at bounding box center [26, 194] width 8 height 8
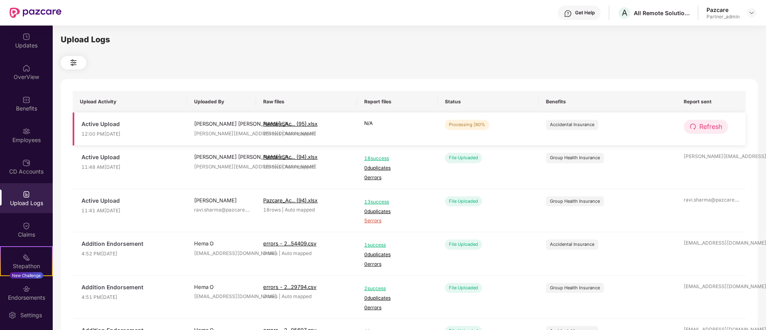
click at [711, 130] on span "Refresh" at bounding box center [710, 127] width 23 height 10
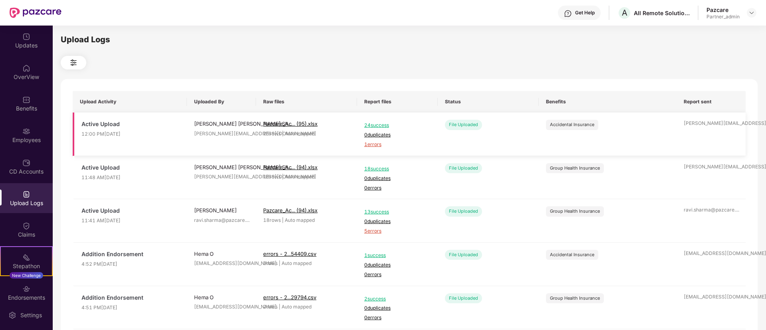
click at [380, 145] on span "1 errors" at bounding box center [397, 145] width 66 height 8
click at [38, 292] on div "Endorsements" at bounding box center [26, 293] width 53 height 30
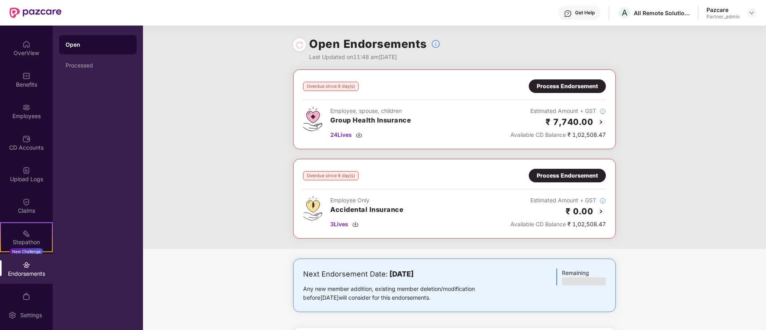
scroll to position [41, 0]
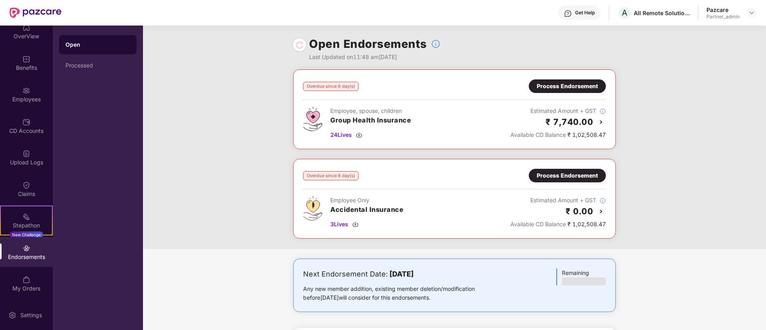
click at [579, 176] on div "Process Endorsement" at bounding box center [566, 175] width 61 height 9
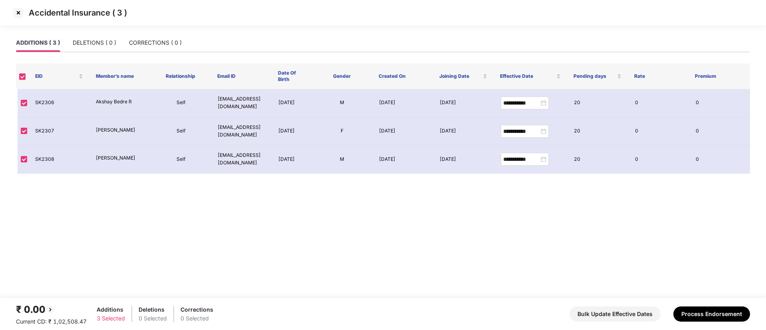
click at [16, 13] on img at bounding box center [18, 12] width 13 height 13
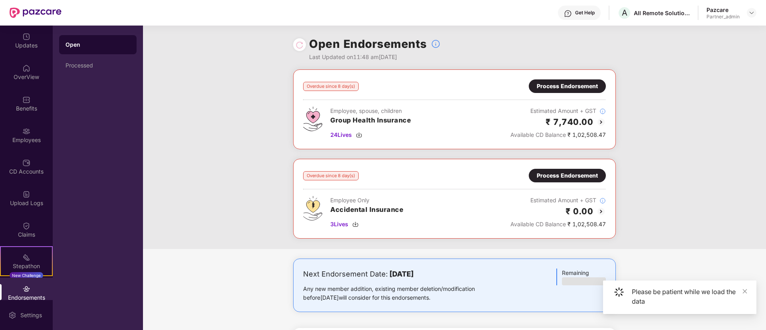
click at [220, 156] on div "Overdue since 8 day(s) Process Endorsement Employee, spouse, children Group Hea…" at bounding box center [454, 159] width 623 height 180
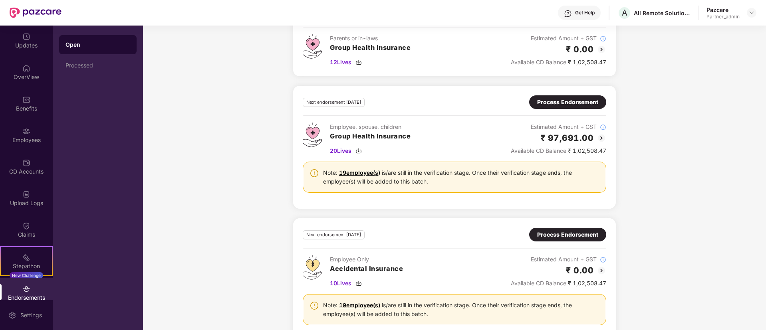
scroll to position [335, 0]
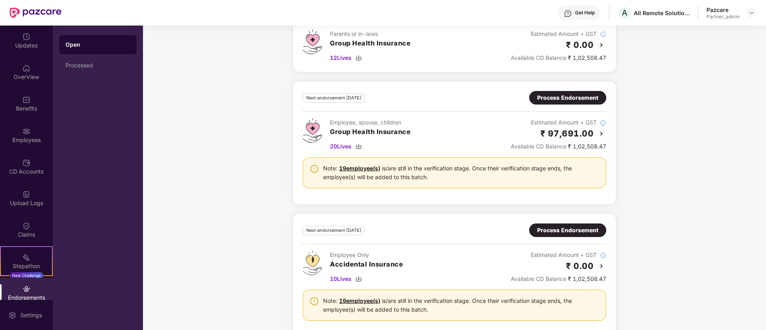
click at [588, 230] on div "Process Endorsement" at bounding box center [567, 230] width 61 height 9
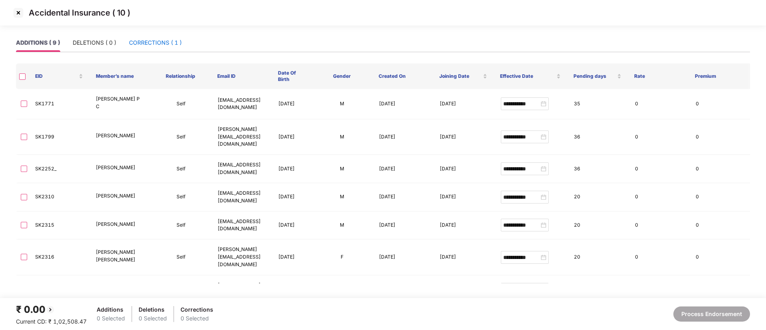
click at [146, 38] on div "CORRECTIONS ( 1 )" at bounding box center [155, 42] width 53 height 9
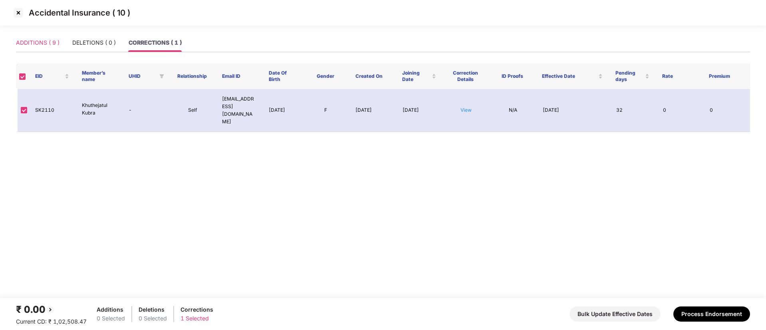
click at [44, 36] on div "ADDITIONS ( 9 )" at bounding box center [38, 43] width 44 height 18
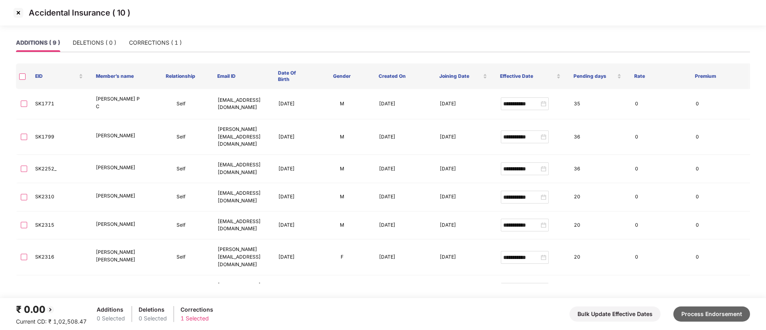
click at [708, 313] on button "Process Endorsement" at bounding box center [711, 314] width 77 height 15
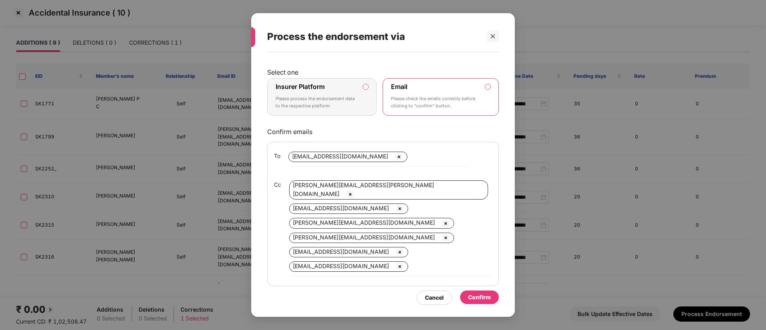
click at [348, 109] on p "Please process the endorsement data to the respective platform" at bounding box center [315, 102] width 81 height 14
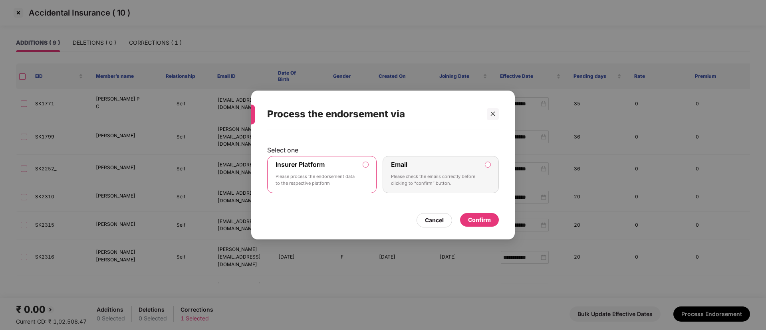
click at [484, 219] on div "Confirm" at bounding box center [479, 220] width 23 height 9
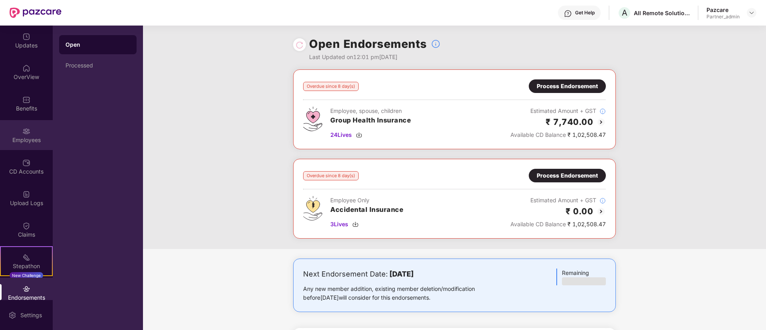
click at [20, 129] on div "Employees" at bounding box center [26, 135] width 53 height 30
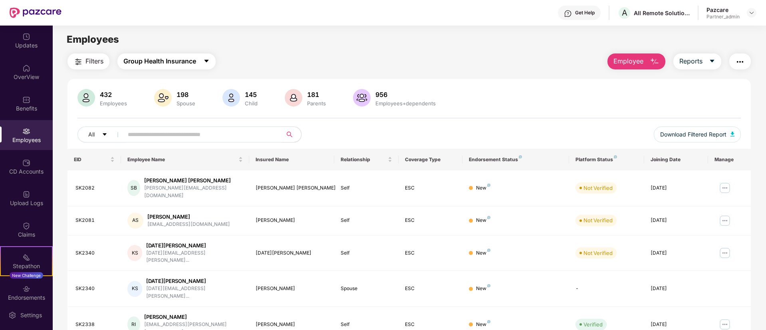
click at [183, 56] on span "Group Health Insurance" at bounding box center [159, 61] width 73 height 10
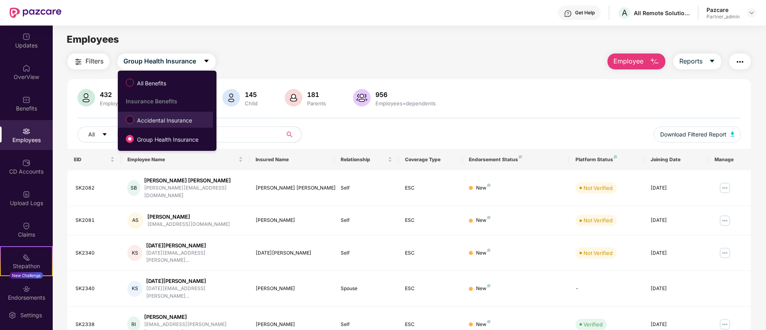
click at [158, 118] on span "Accidental Insurance" at bounding box center [164, 120] width 61 height 9
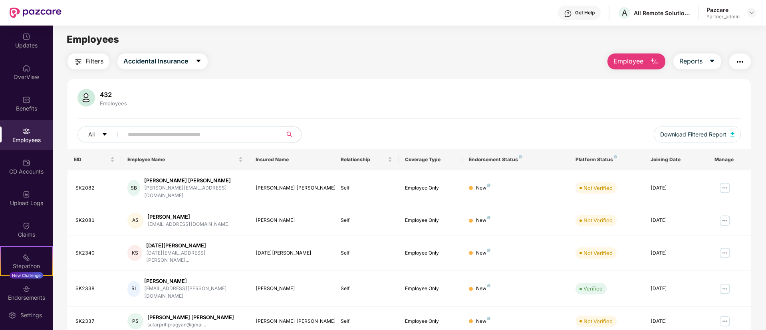
click at [738, 60] on img "button" at bounding box center [740, 62] width 10 height 10
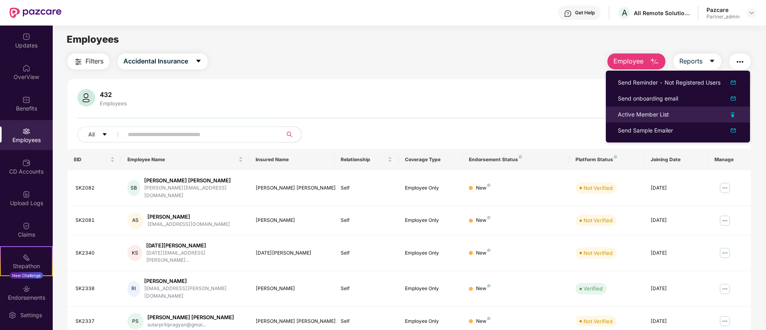
click at [733, 116] on img at bounding box center [732, 115] width 4 height 5
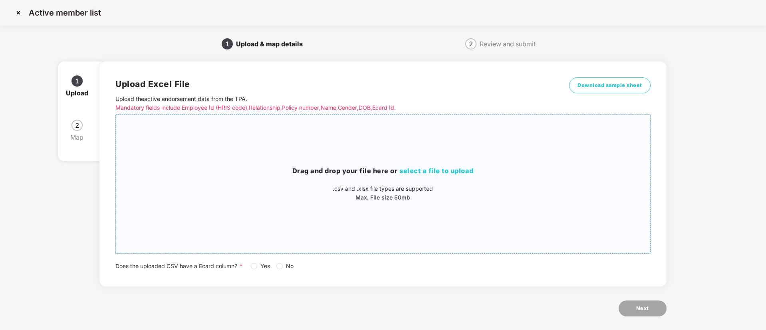
click at [453, 168] on span "select a file to upload" at bounding box center [436, 171] width 74 height 8
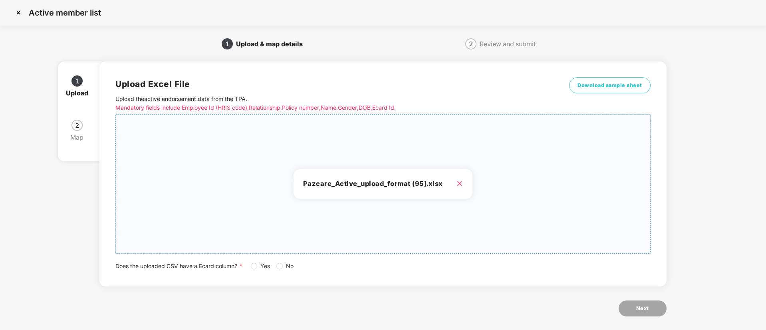
click at [287, 267] on span "No" at bounding box center [290, 266] width 14 height 9
click at [630, 305] on button "Next" at bounding box center [642, 309] width 48 height 16
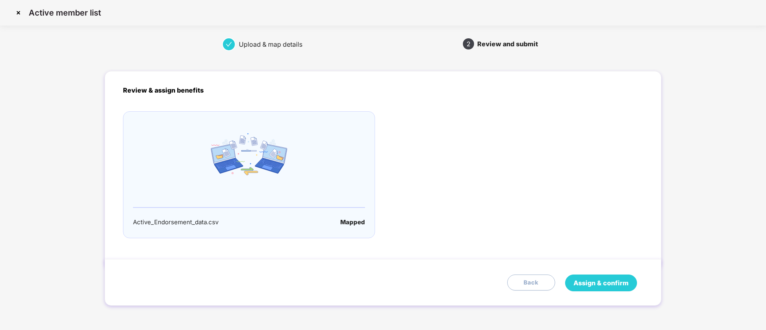
click at [597, 277] on button "Assign & confirm" at bounding box center [601, 283] width 72 height 17
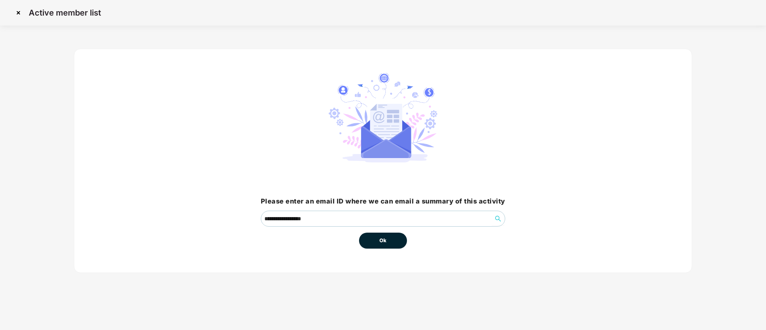
drag, startPoint x: 321, startPoint y: 242, endPoint x: 380, endPoint y: 249, distance: 59.6
click at [380, 249] on div "**********" at bounding box center [383, 161] width 618 height 224
drag, startPoint x: 380, startPoint y: 249, endPoint x: 375, endPoint y: 240, distance: 10.7
click at [375, 240] on div "**********" at bounding box center [383, 161] width 618 height 224
click at [375, 240] on button "Ok" at bounding box center [383, 241] width 48 height 16
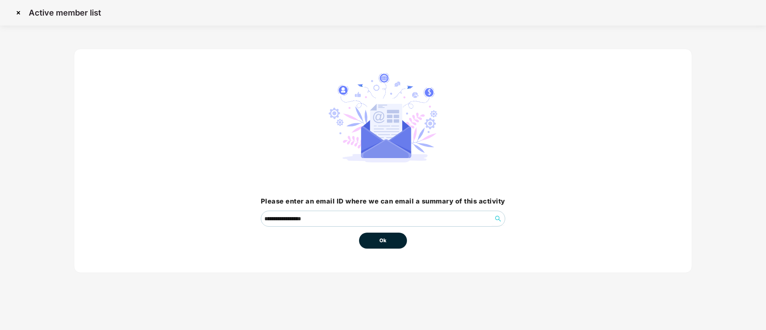
click at [375, 240] on button "Ok" at bounding box center [383, 241] width 48 height 16
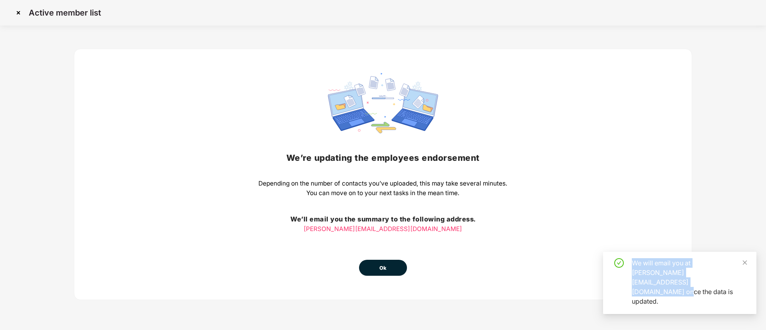
click at [375, 240] on div "We’re updating the employees endorsement Depending on the number of contacts yo…" at bounding box center [382, 174] width 249 height 203
click at [378, 262] on button "Ok" at bounding box center [383, 268] width 48 height 16
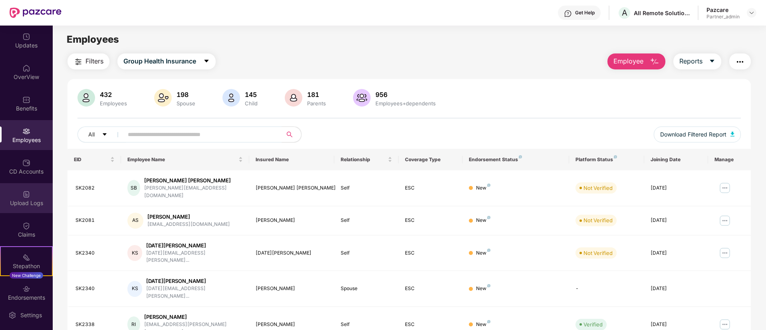
click at [24, 201] on div "Upload Logs" at bounding box center [26, 203] width 53 height 8
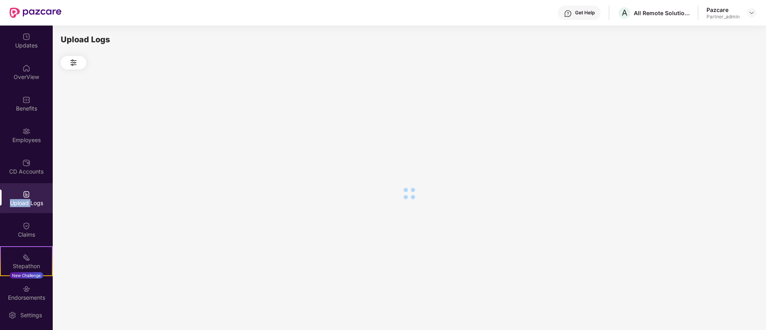
click at [24, 201] on div "Upload Logs" at bounding box center [26, 203] width 53 height 8
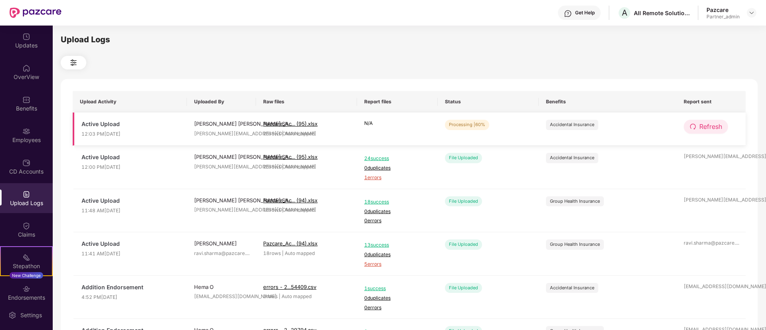
click at [702, 127] on span "Refresh" at bounding box center [710, 127] width 23 height 10
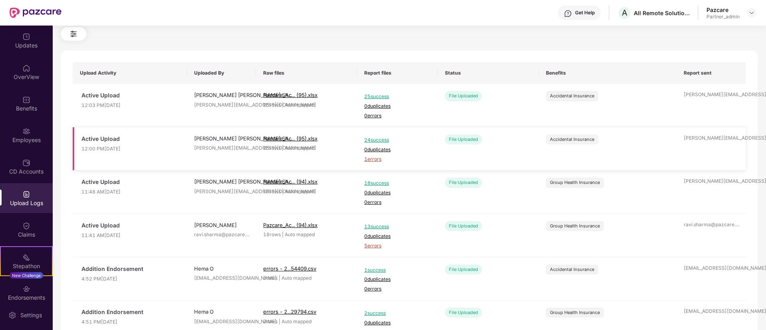
scroll to position [0, 0]
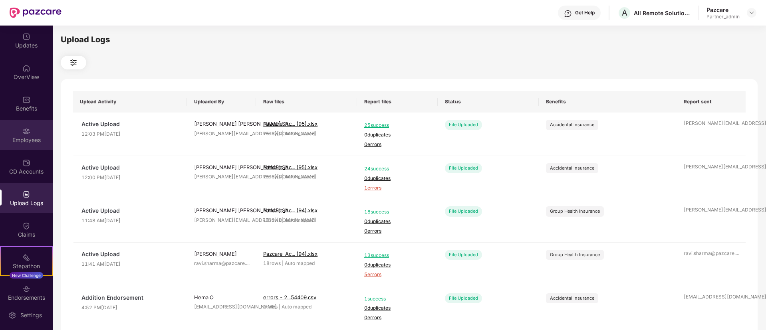
click at [28, 138] on div "Employees" at bounding box center [26, 140] width 53 height 8
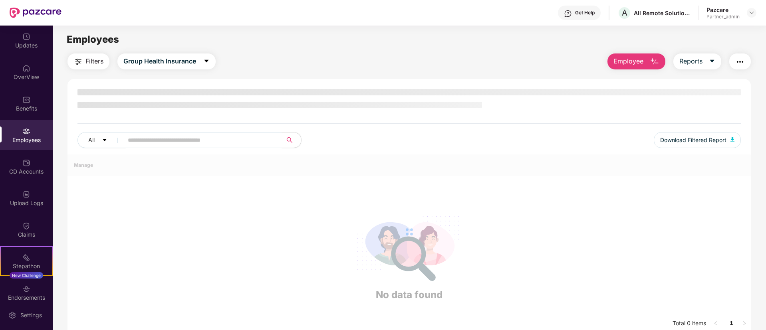
click at [28, 138] on div "Employees" at bounding box center [26, 140] width 53 height 8
